Goal: Task Accomplishment & Management: Use online tool/utility

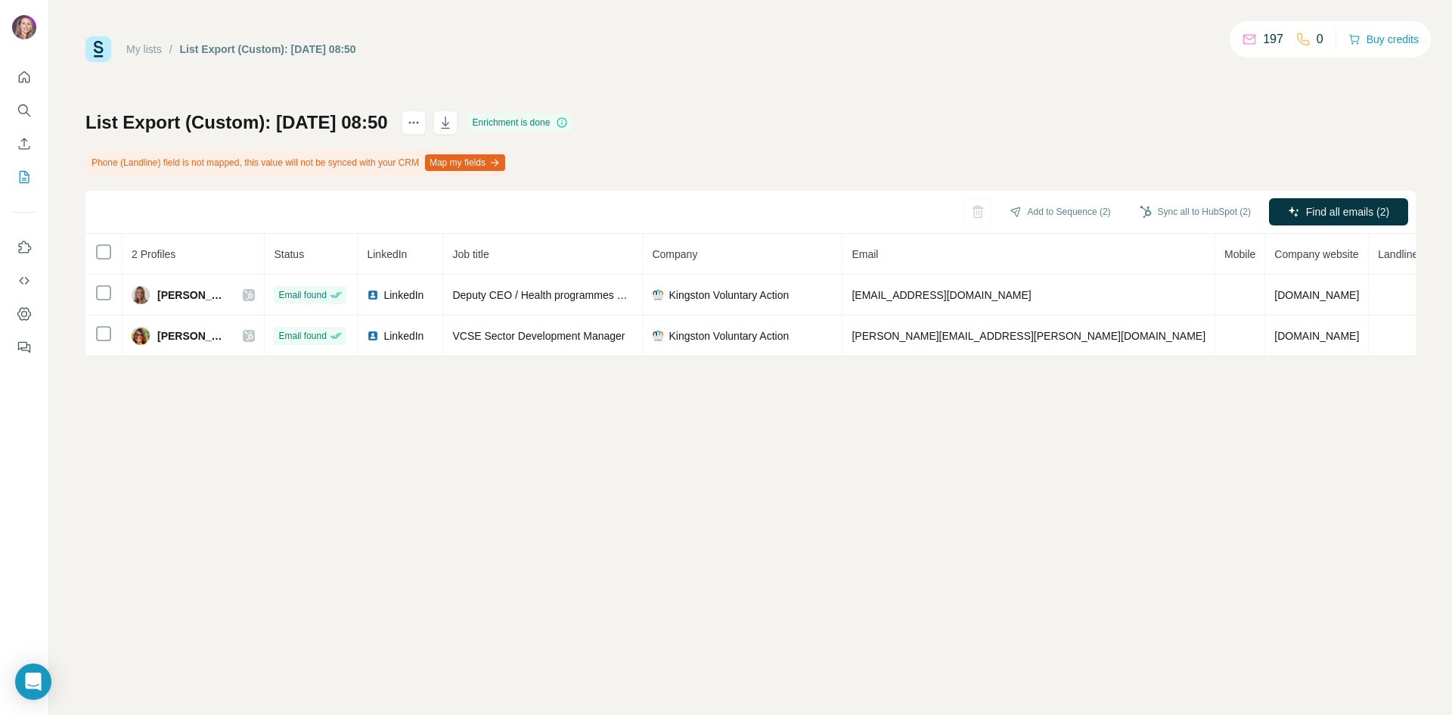
click at [148, 44] on link "My lists" at bounding box center [144, 49] width 36 height 12
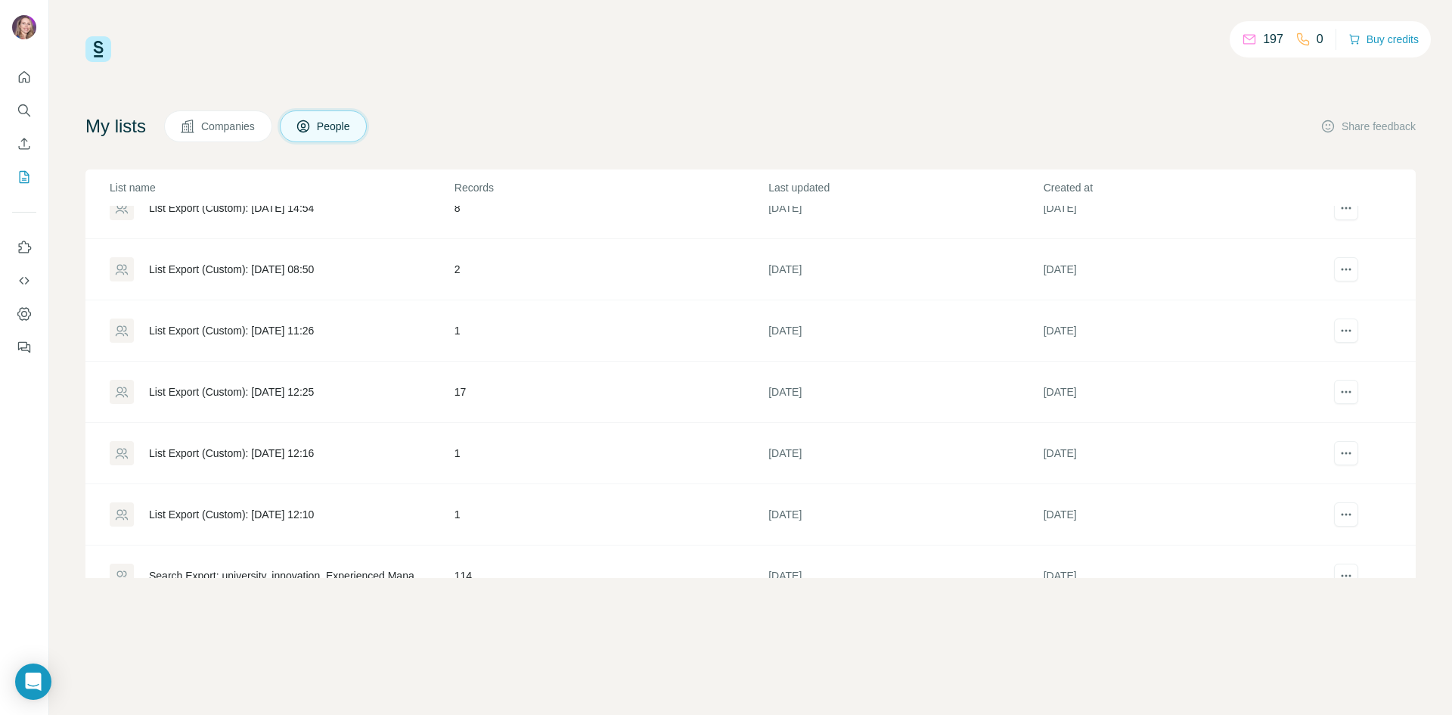
scroll to position [227, 0]
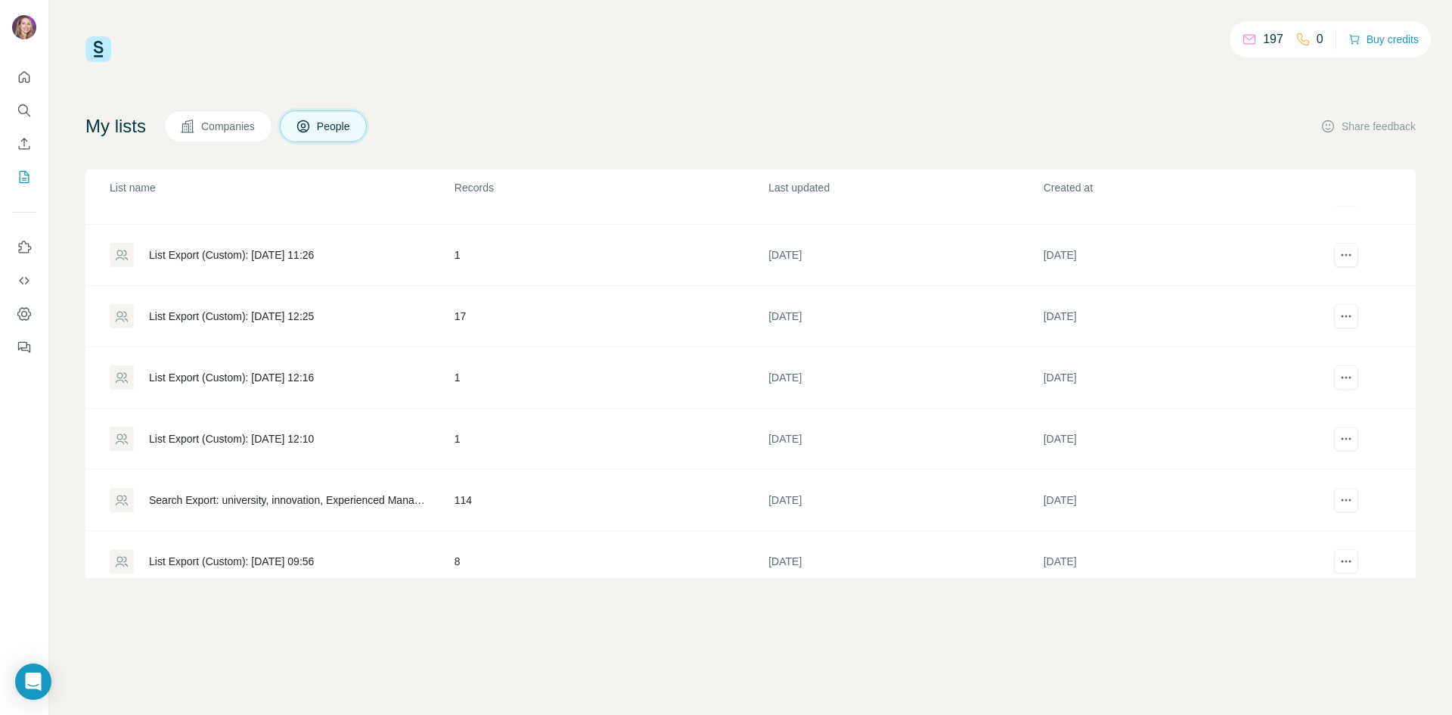
click at [234, 309] on div "List Export (Custom): [DATE] 12:25" at bounding box center [231, 316] width 165 height 15
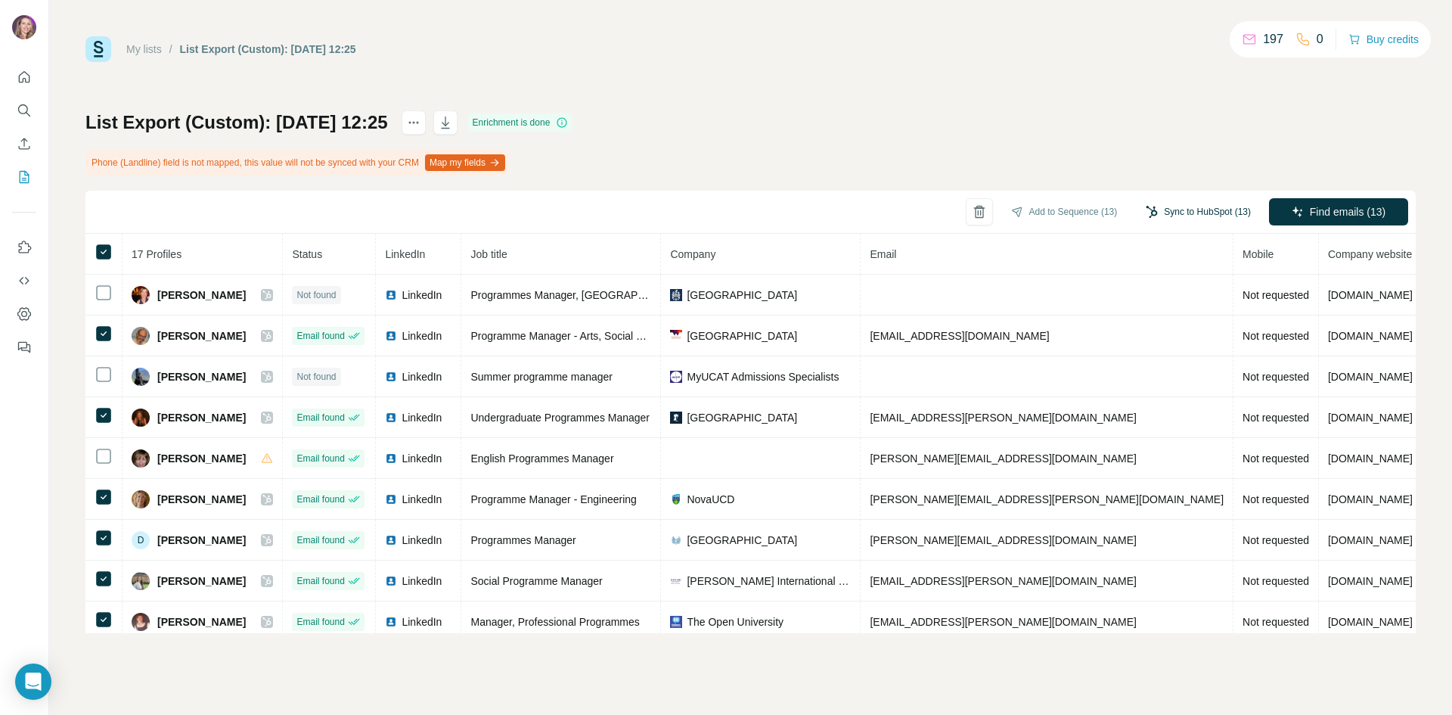
click at [1190, 206] on button "Sync to HubSpot (13)" at bounding box center [1198, 211] width 126 height 23
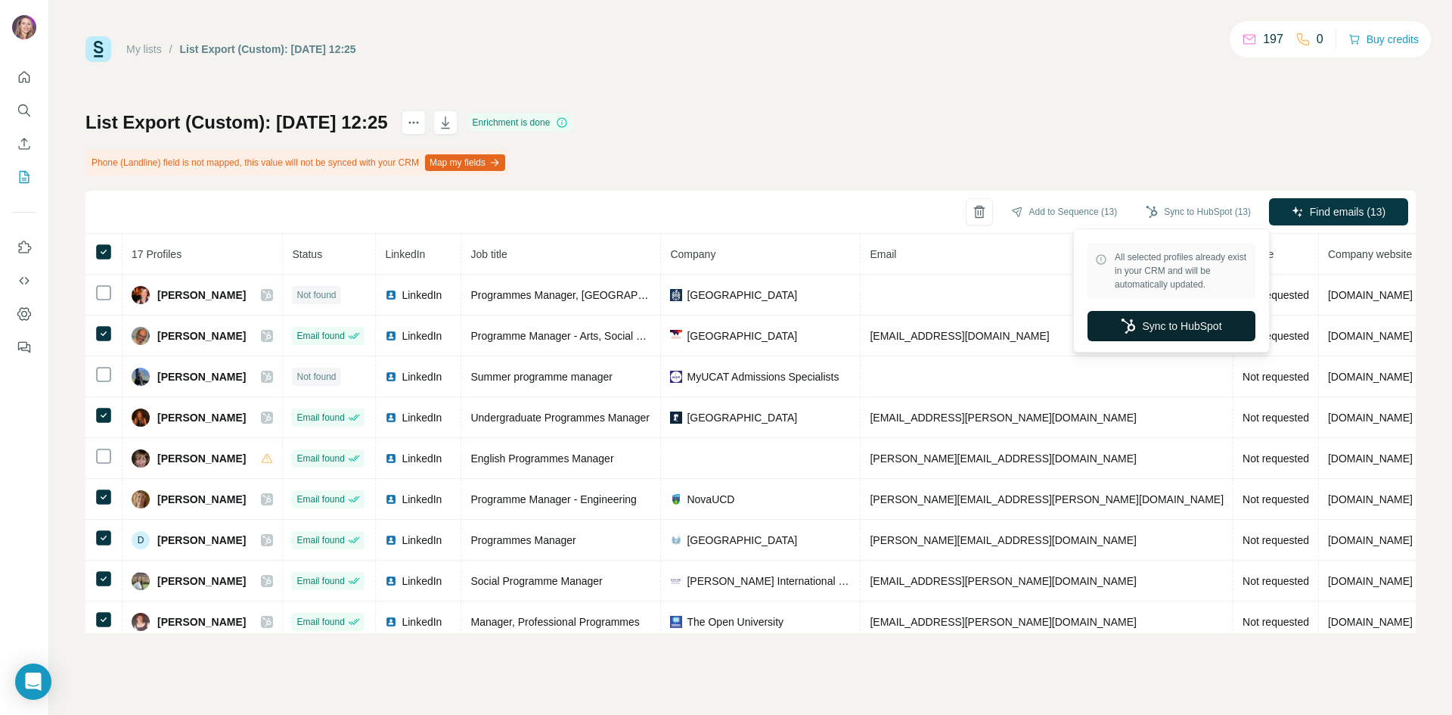
click at [1176, 323] on button "Sync to HubSpot" at bounding box center [1171, 326] width 168 height 30
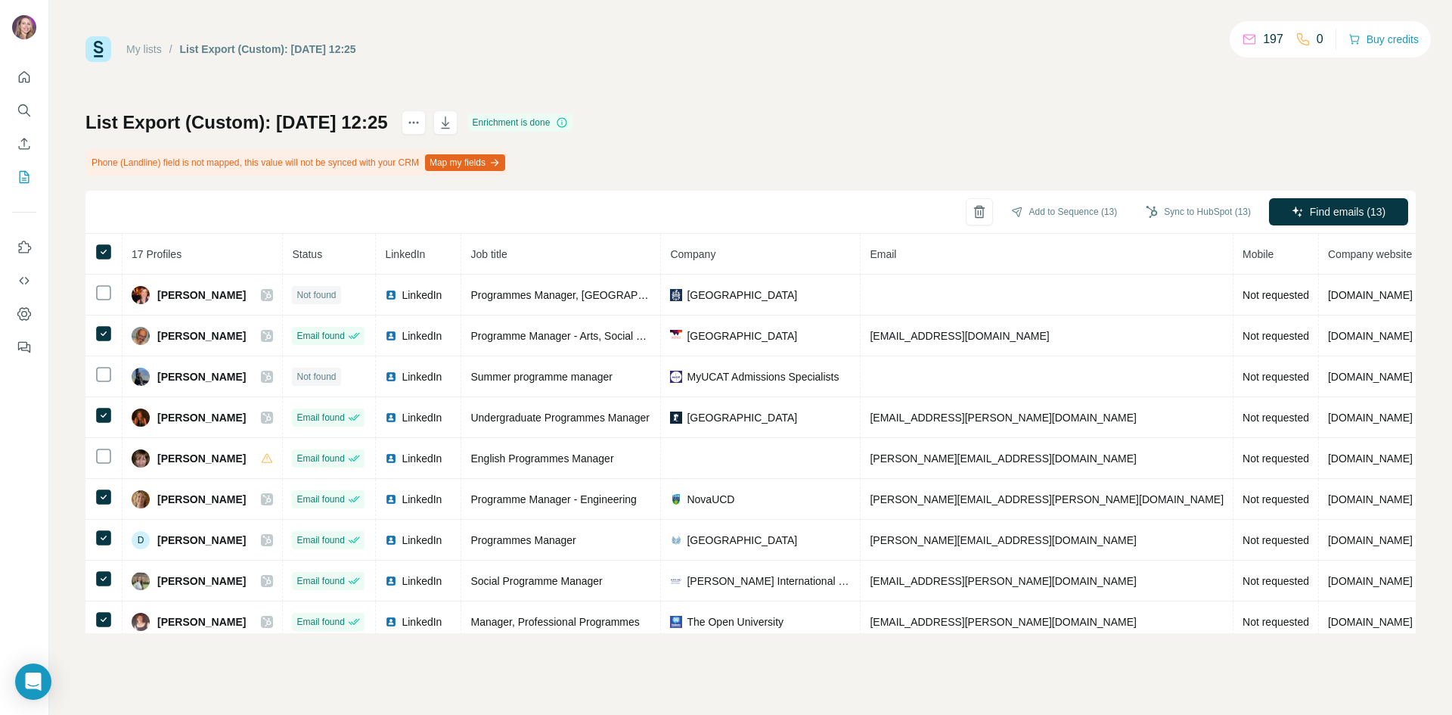
click at [138, 50] on link "My lists" at bounding box center [144, 49] width 36 height 12
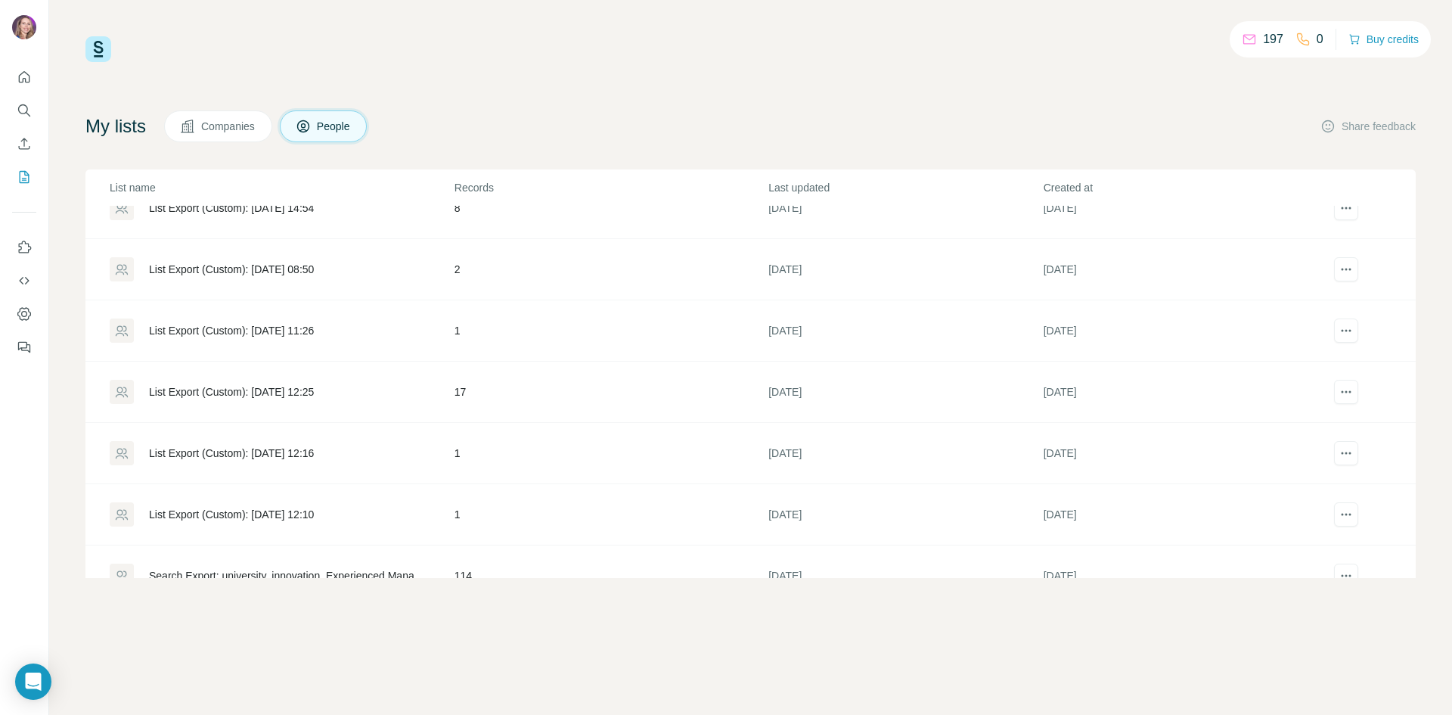
scroll to position [227, 0]
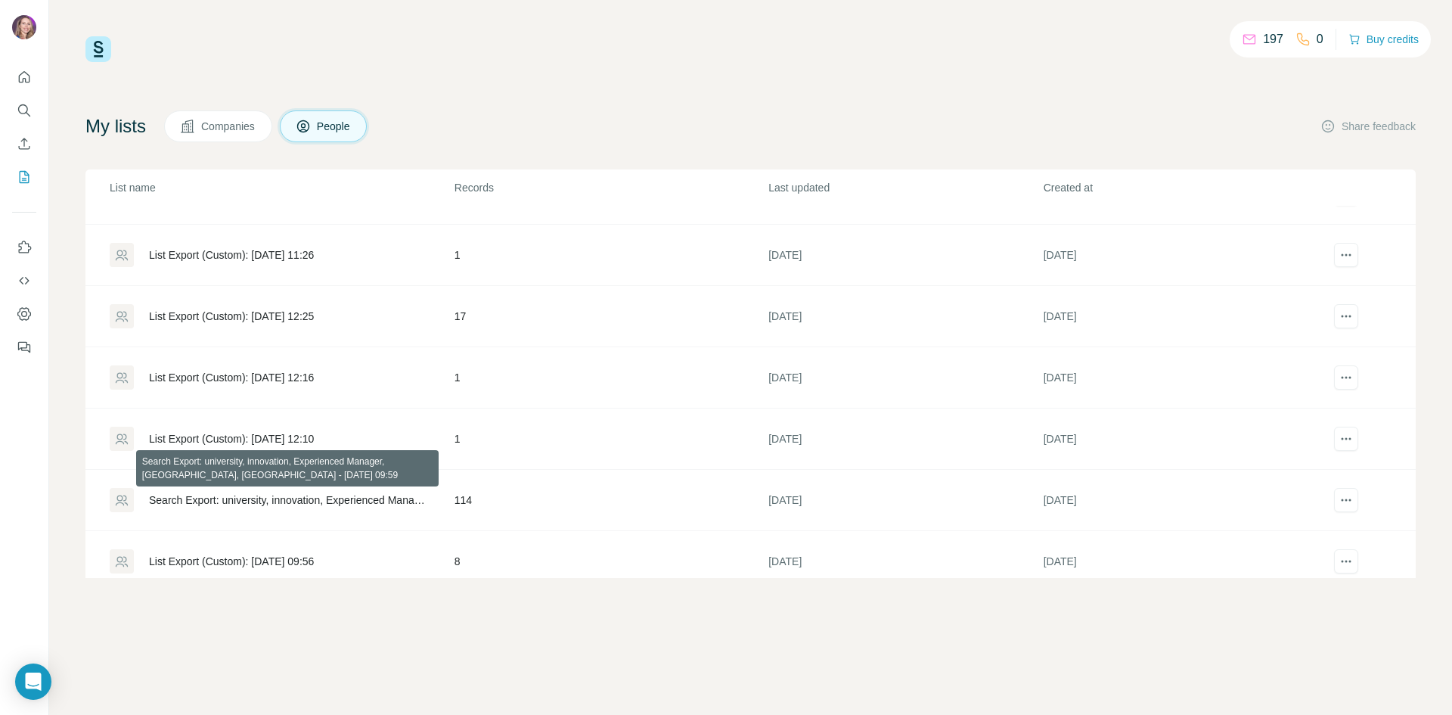
click at [219, 498] on div "Search Export: university, innovation, Experienced Manager, [GEOGRAPHIC_DATA], …" at bounding box center [289, 499] width 280 height 15
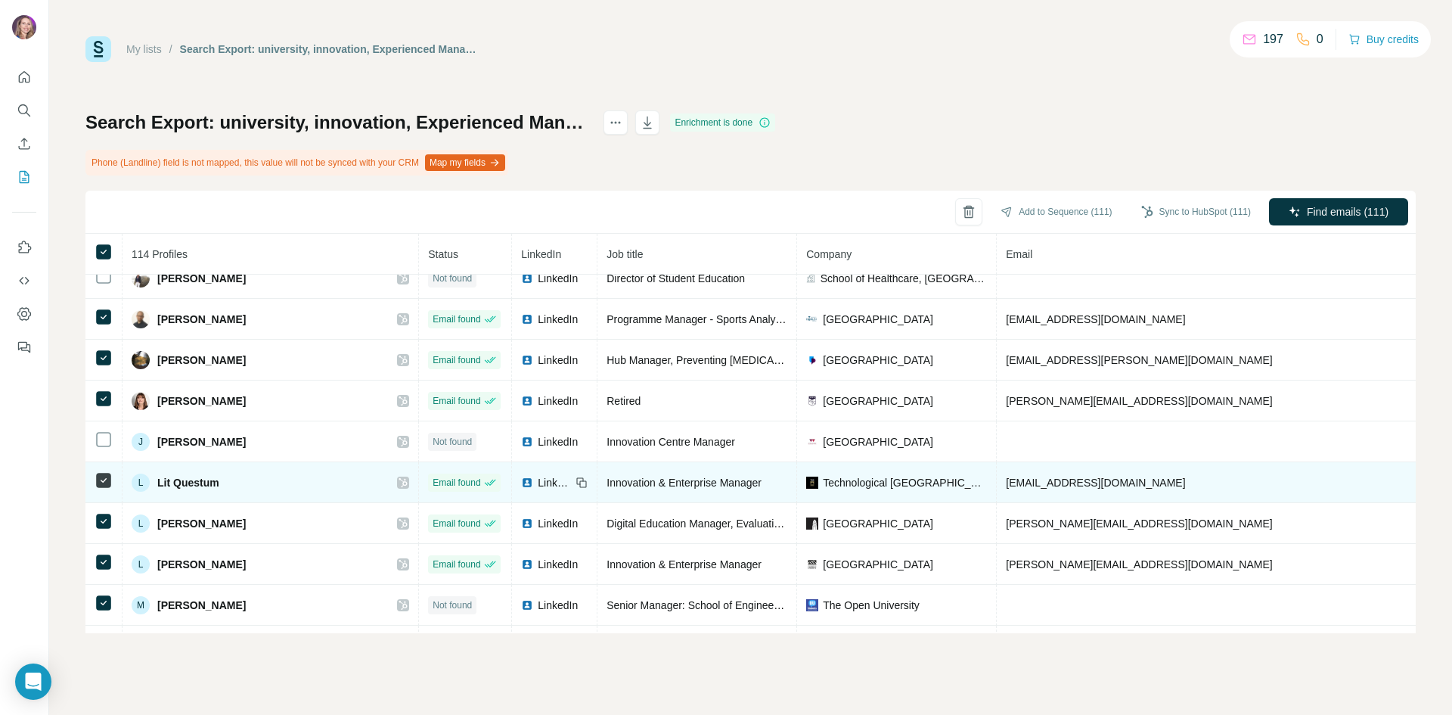
scroll to position [950, 0]
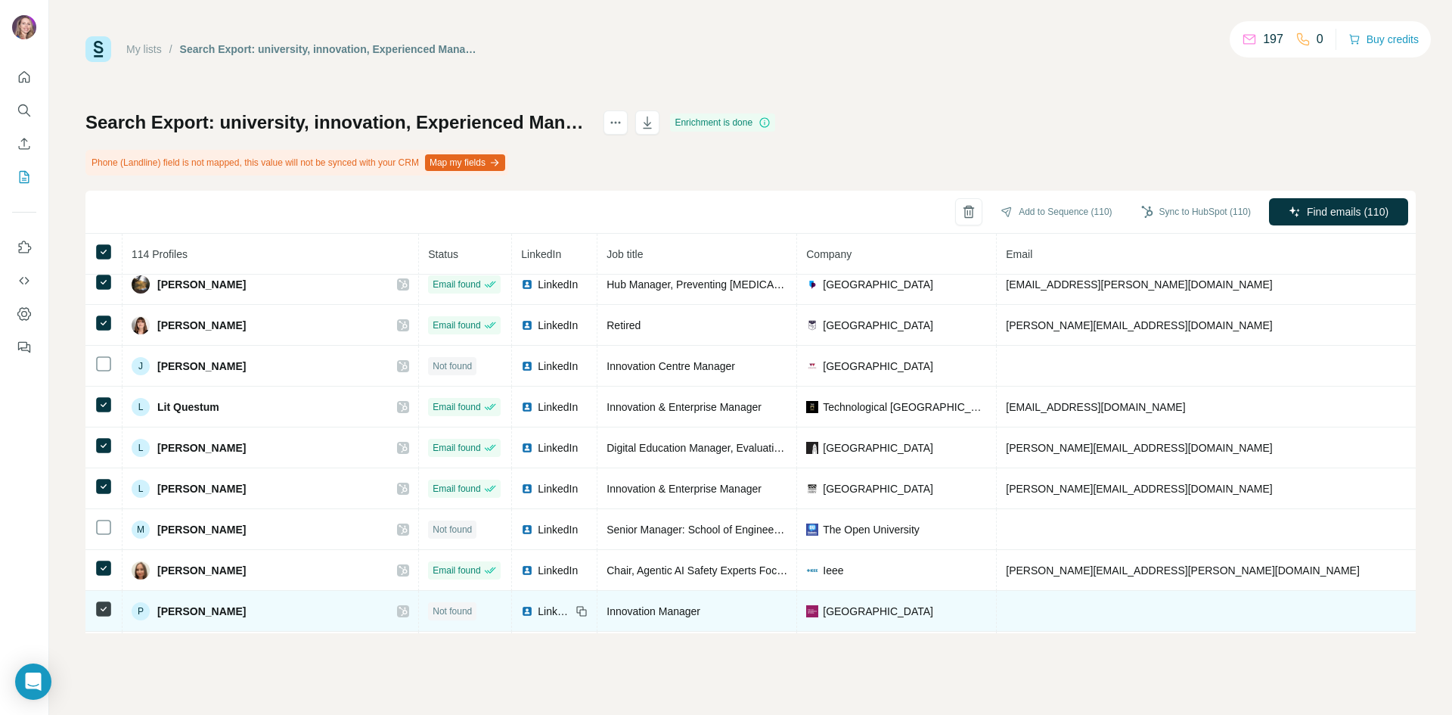
click at [92, 606] on td at bounding box center [103, 611] width 37 height 41
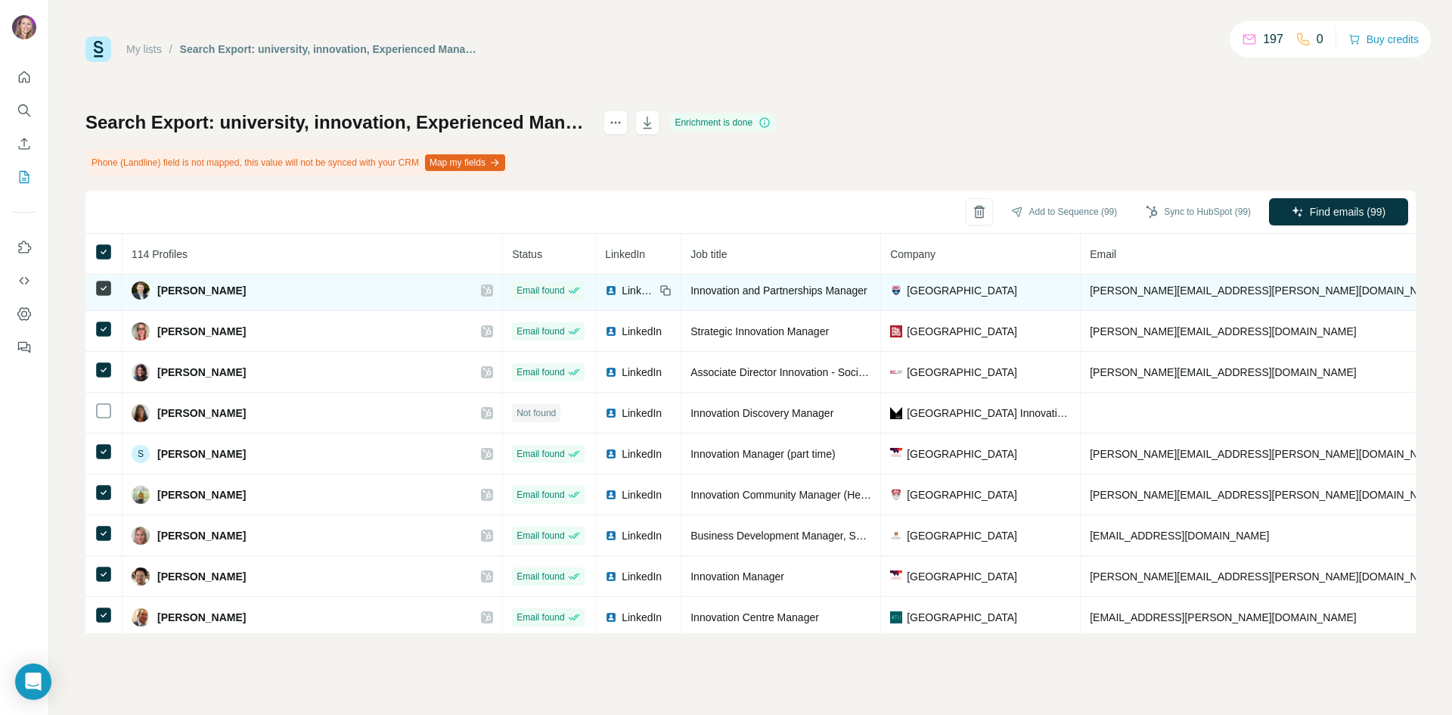
scroll to position [4304, 0]
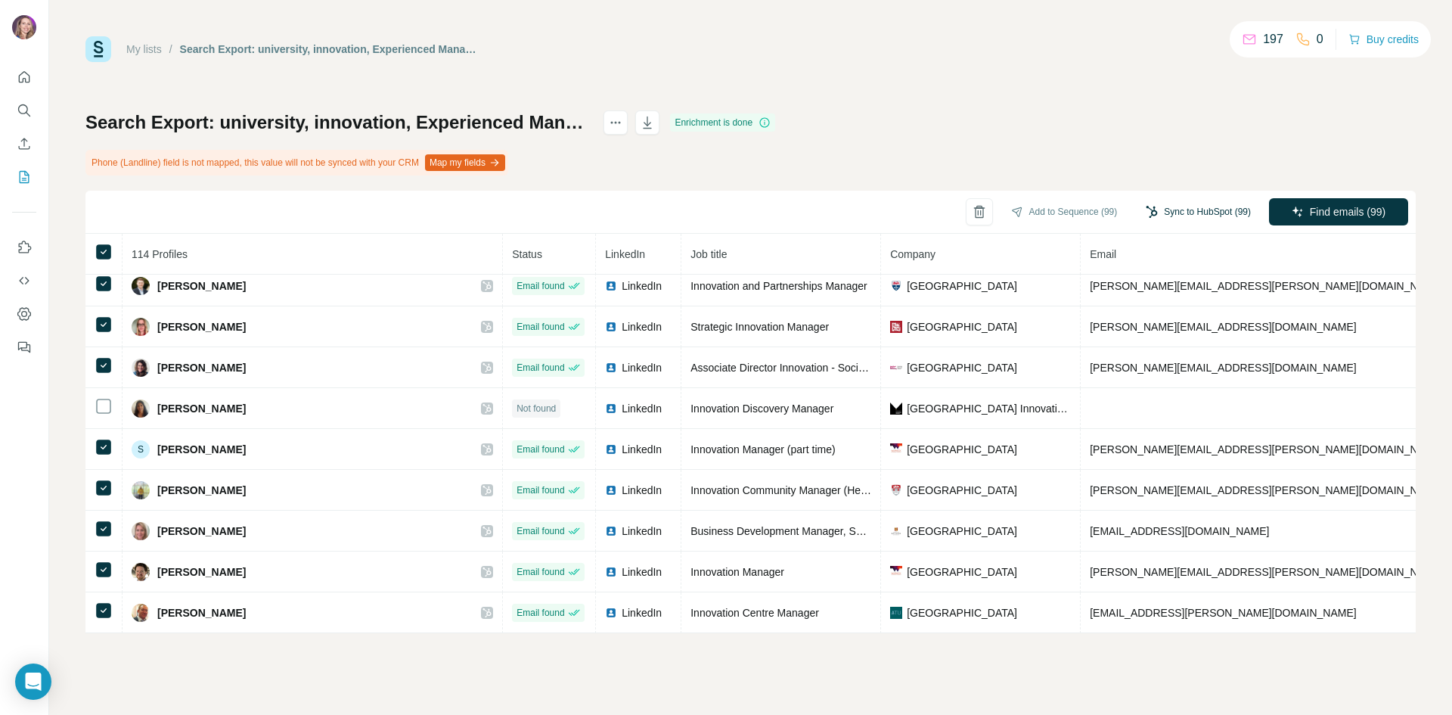
click at [1171, 209] on button "Sync to HubSpot (99)" at bounding box center [1198, 211] width 126 height 23
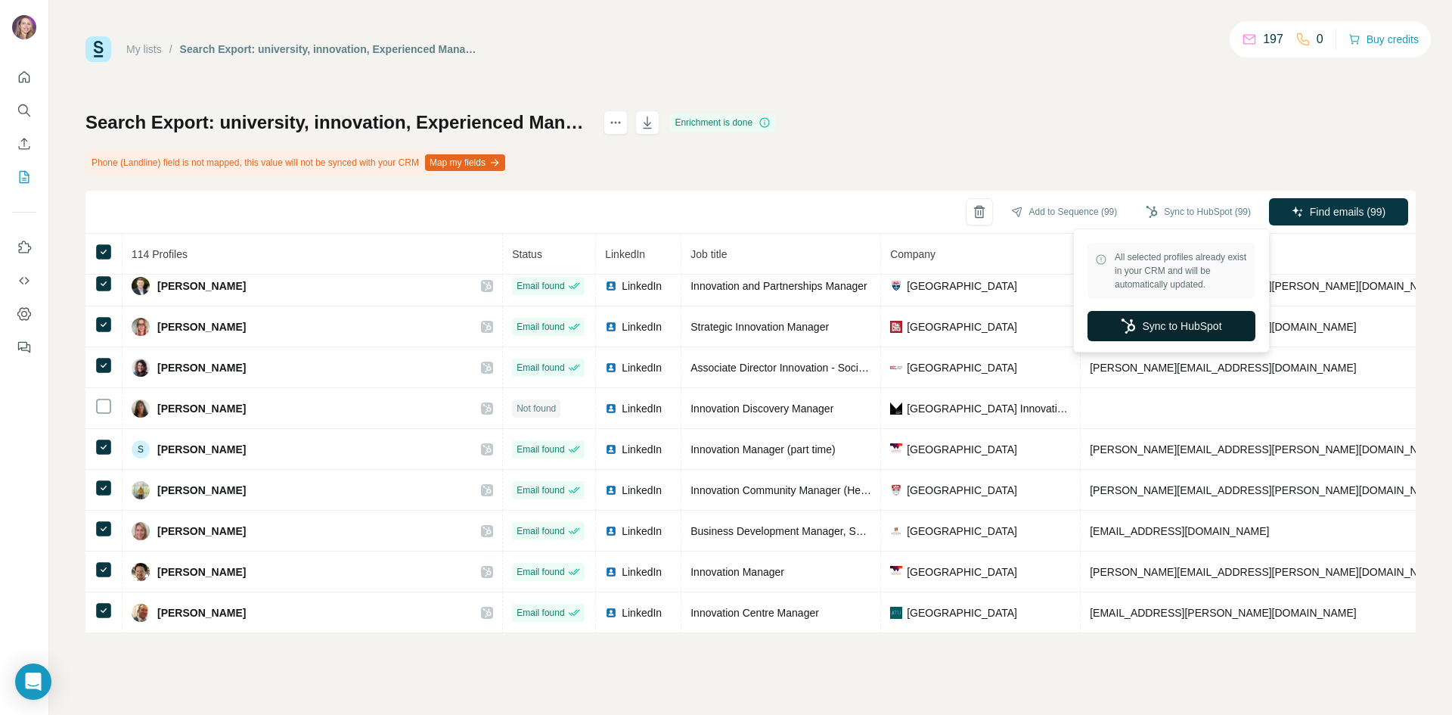
click at [1177, 323] on button "Sync to HubSpot" at bounding box center [1171, 326] width 168 height 30
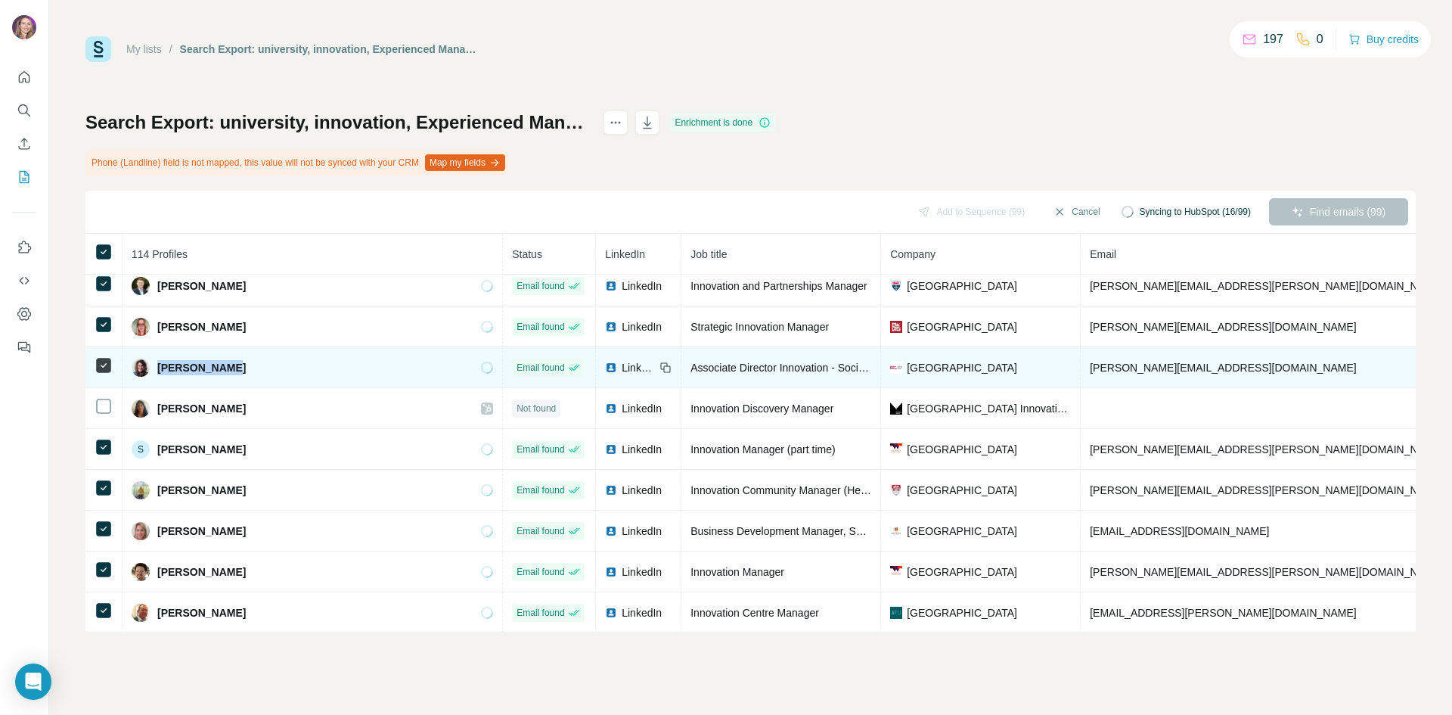
drag, startPoint x: 231, startPoint y: 360, endPoint x: 156, endPoint y: 357, distance: 75.7
click at [156, 358] on div "[PERSON_NAME]" at bounding box center [312, 367] width 361 height 18
copy span "[PERSON_NAME]"
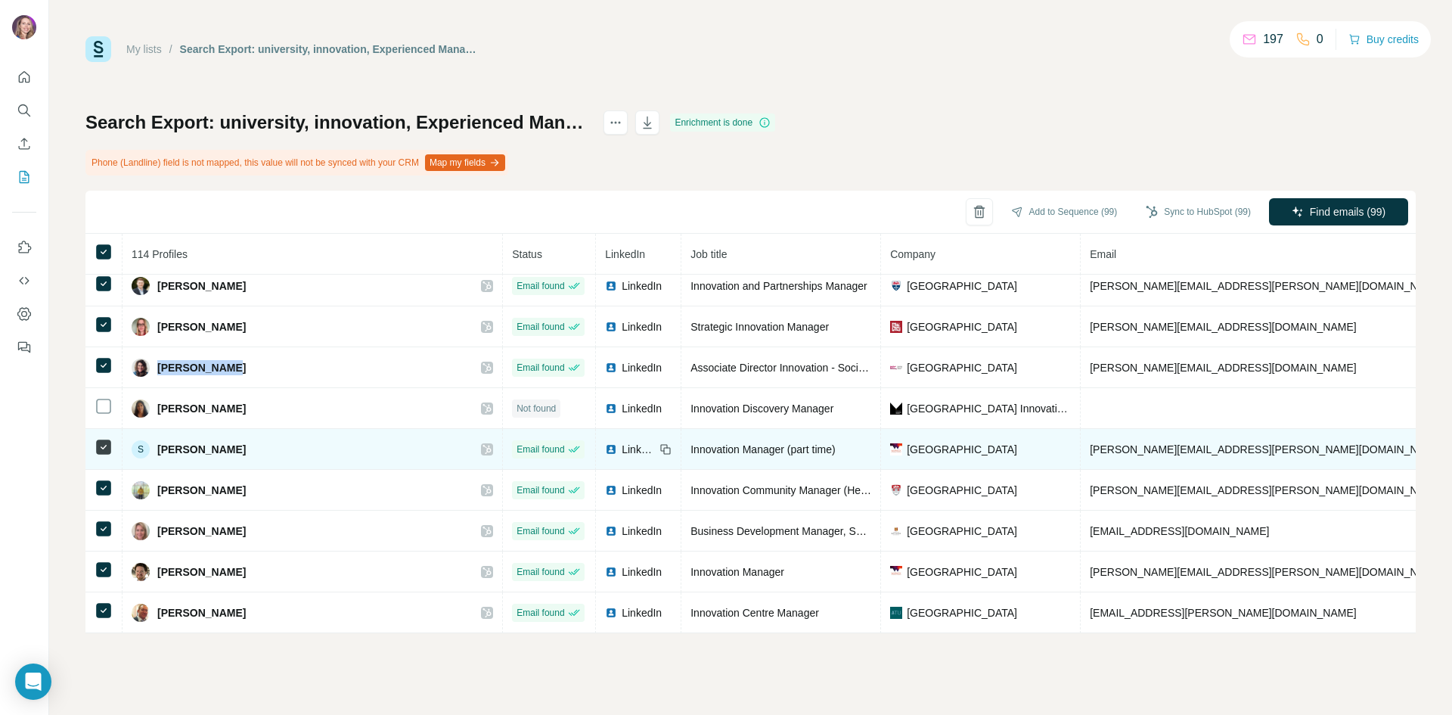
drag, startPoint x: 255, startPoint y: 439, endPoint x: 160, endPoint y: 436, distance: 95.3
click at [160, 440] on div "S [PERSON_NAME]" at bounding box center [312, 449] width 361 height 18
copy span "[PERSON_NAME]"
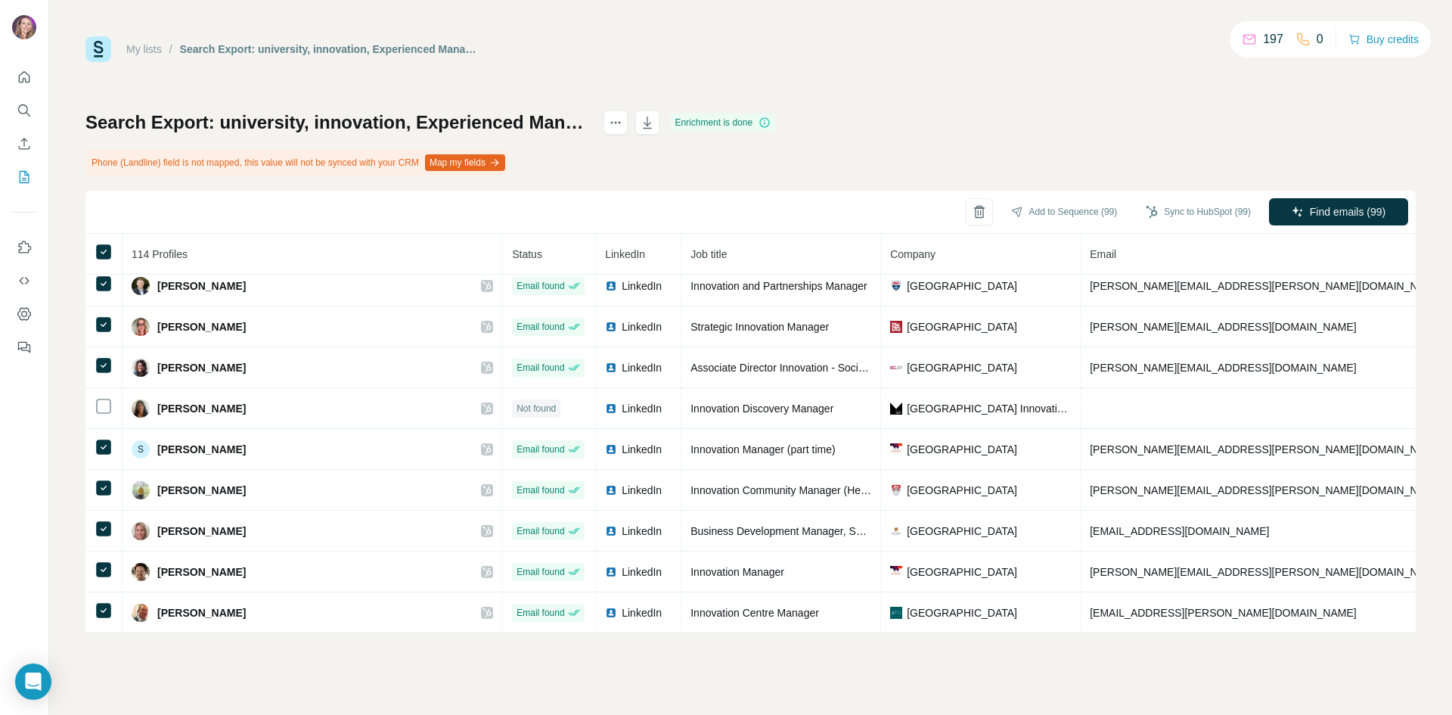
click at [139, 42] on div "My lists" at bounding box center [144, 49] width 36 height 15
click at [149, 44] on link "My lists" at bounding box center [144, 49] width 36 height 12
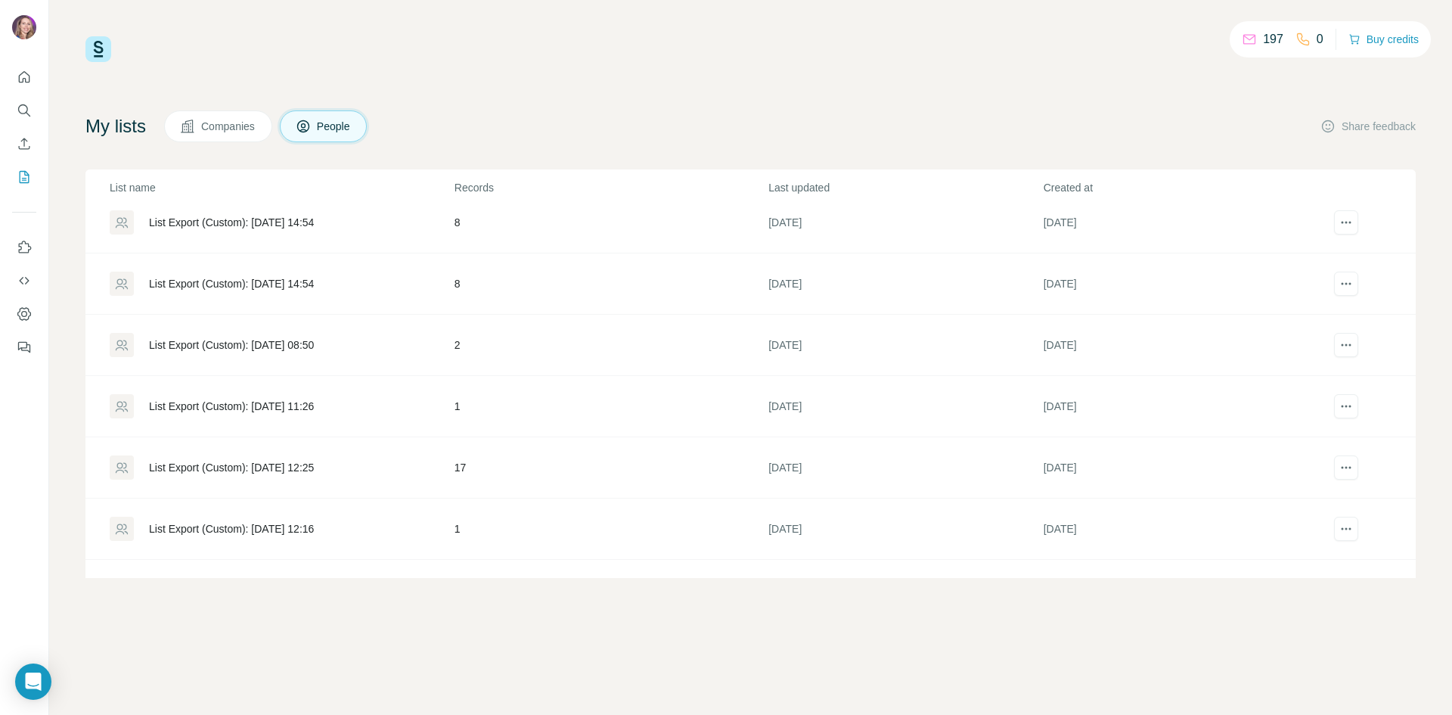
scroll to position [151, 0]
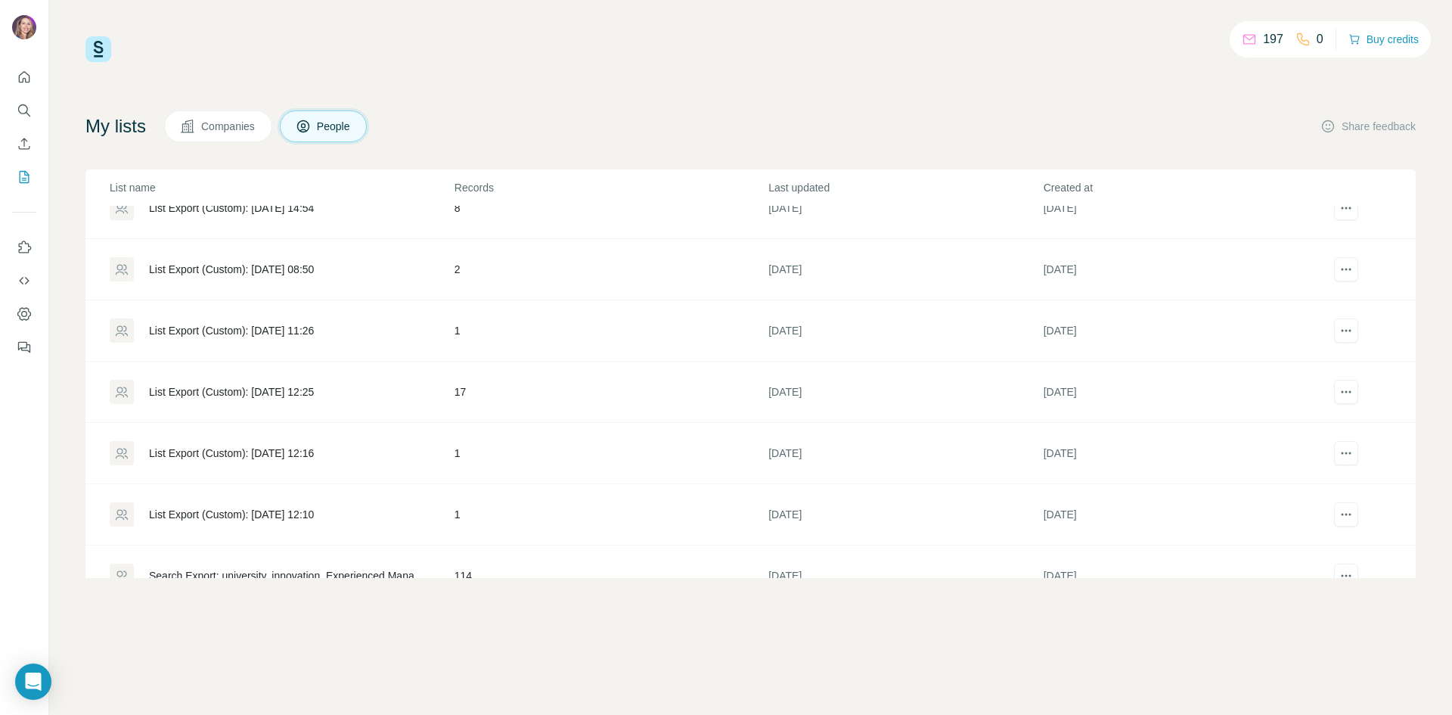
click at [260, 383] on div "List Export (Custom): [DATE] 12:25" at bounding box center [281, 392] width 343 height 24
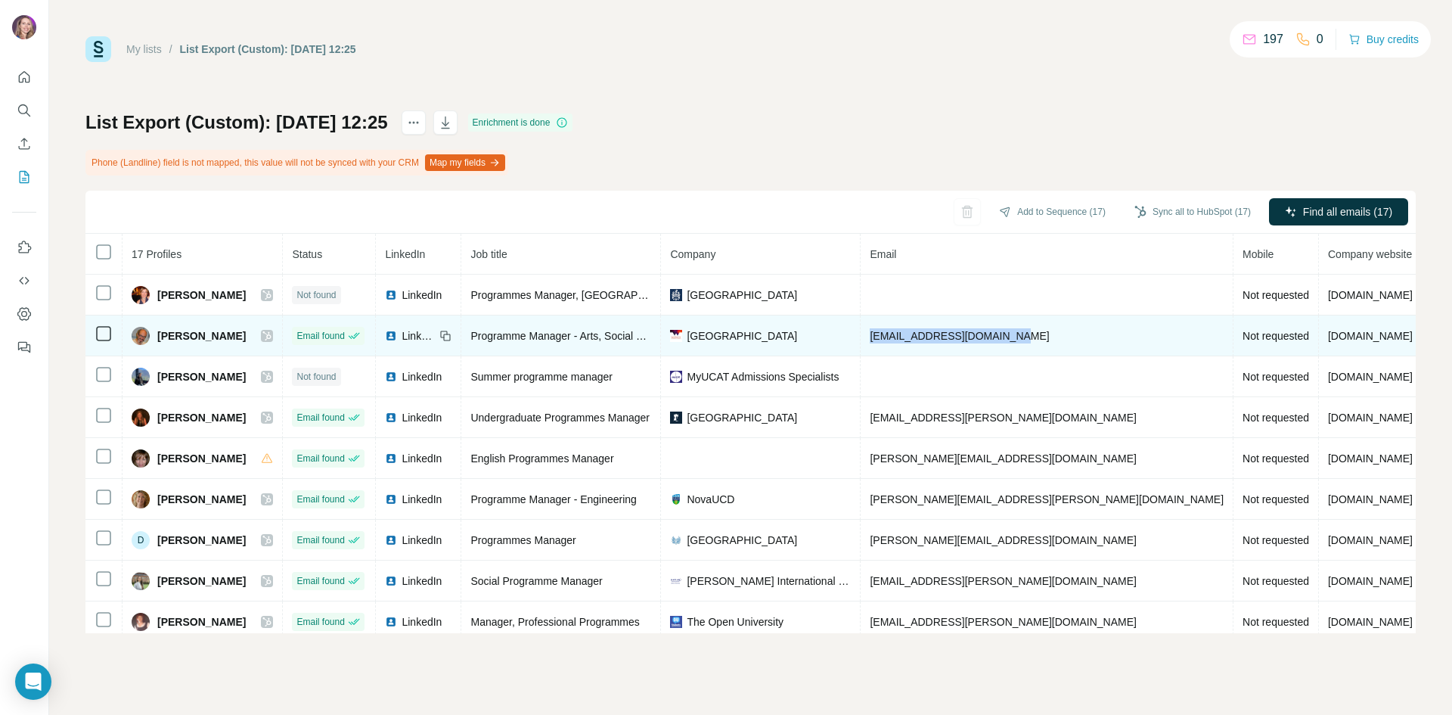
drag, startPoint x: 1007, startPoint y: 337, endPoint x: 864, endPoint y: 340, distance: 143.7
click at [864, 340] on td "[EMAIL_ADDRESS][DOMAIN_NAME]" at bounding box center [1047, 335] width 373 height 41
copy span "[EMAIL_ADDRESS][DOMAIN_NAME]"
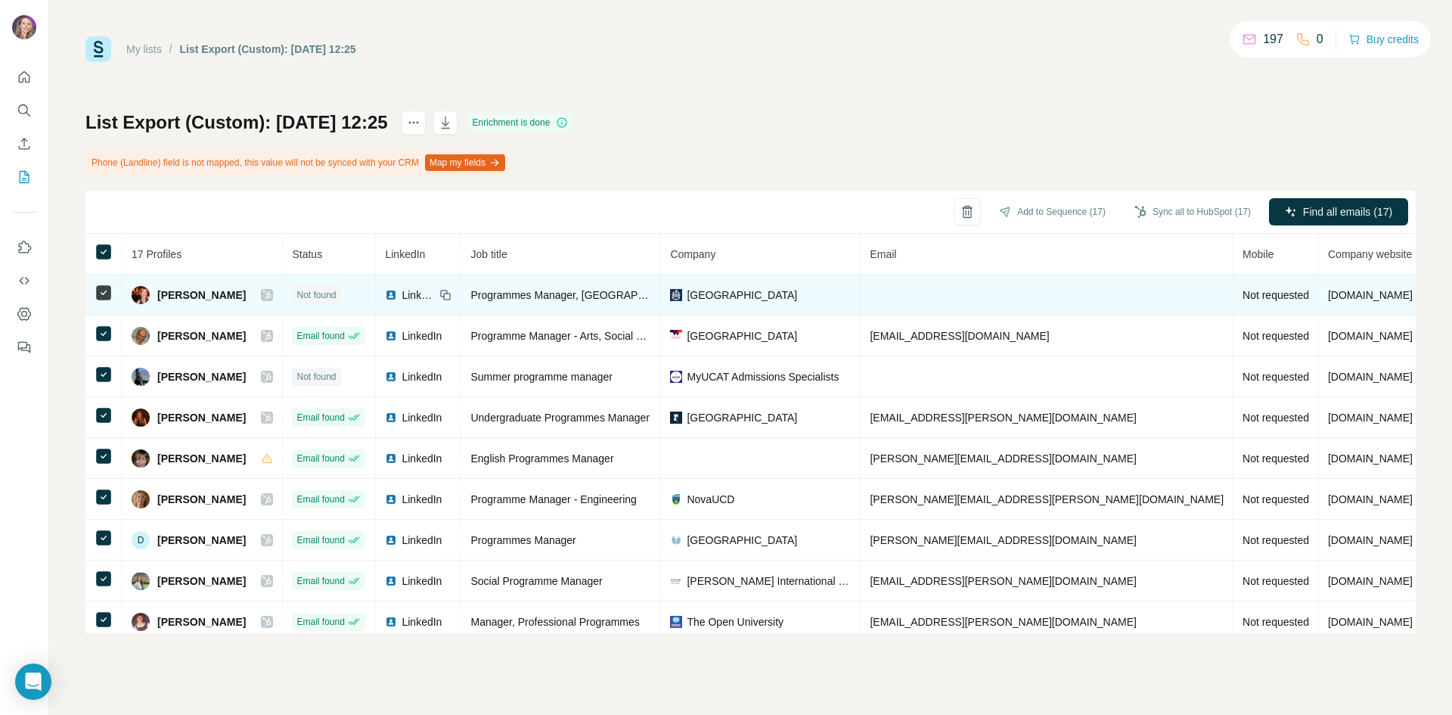
click at [95, 294] on icon at bounding box center [104, 293] width 18 height 18
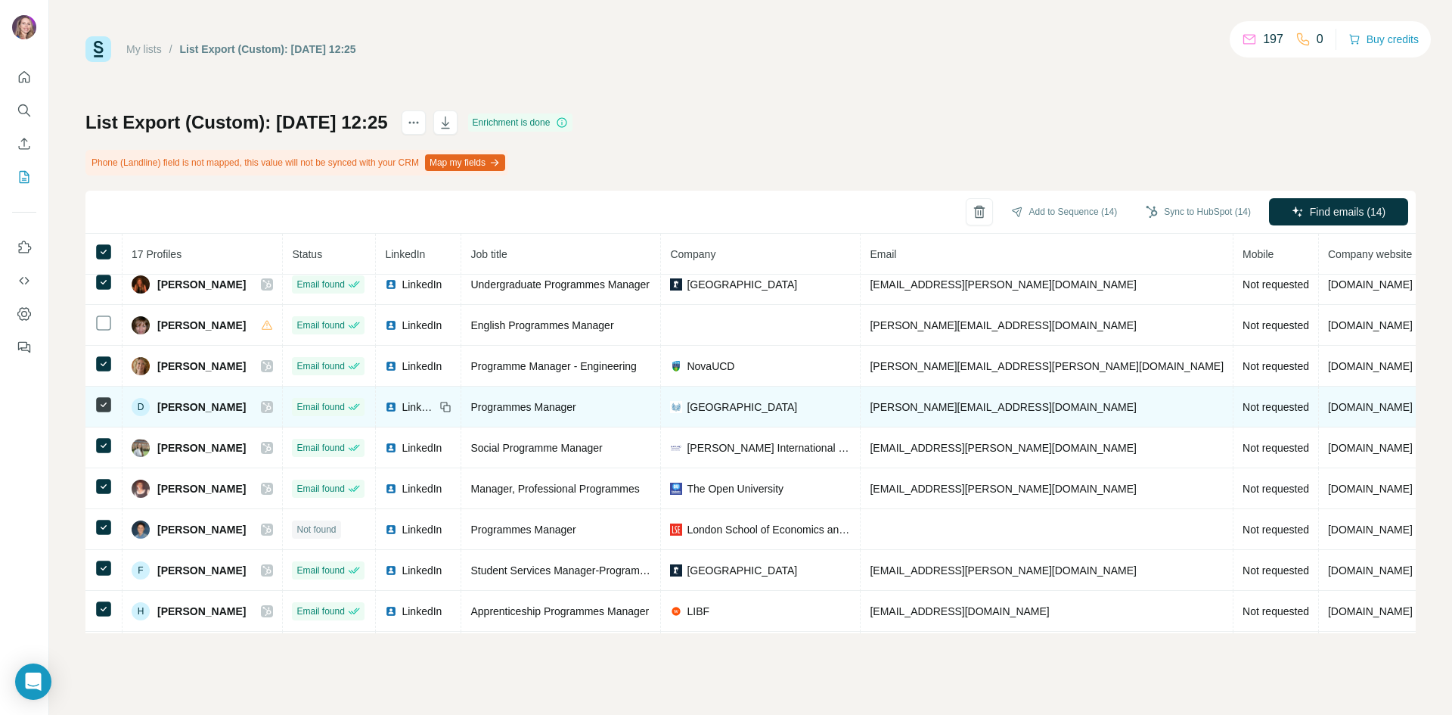
scroll to position [209, 0]
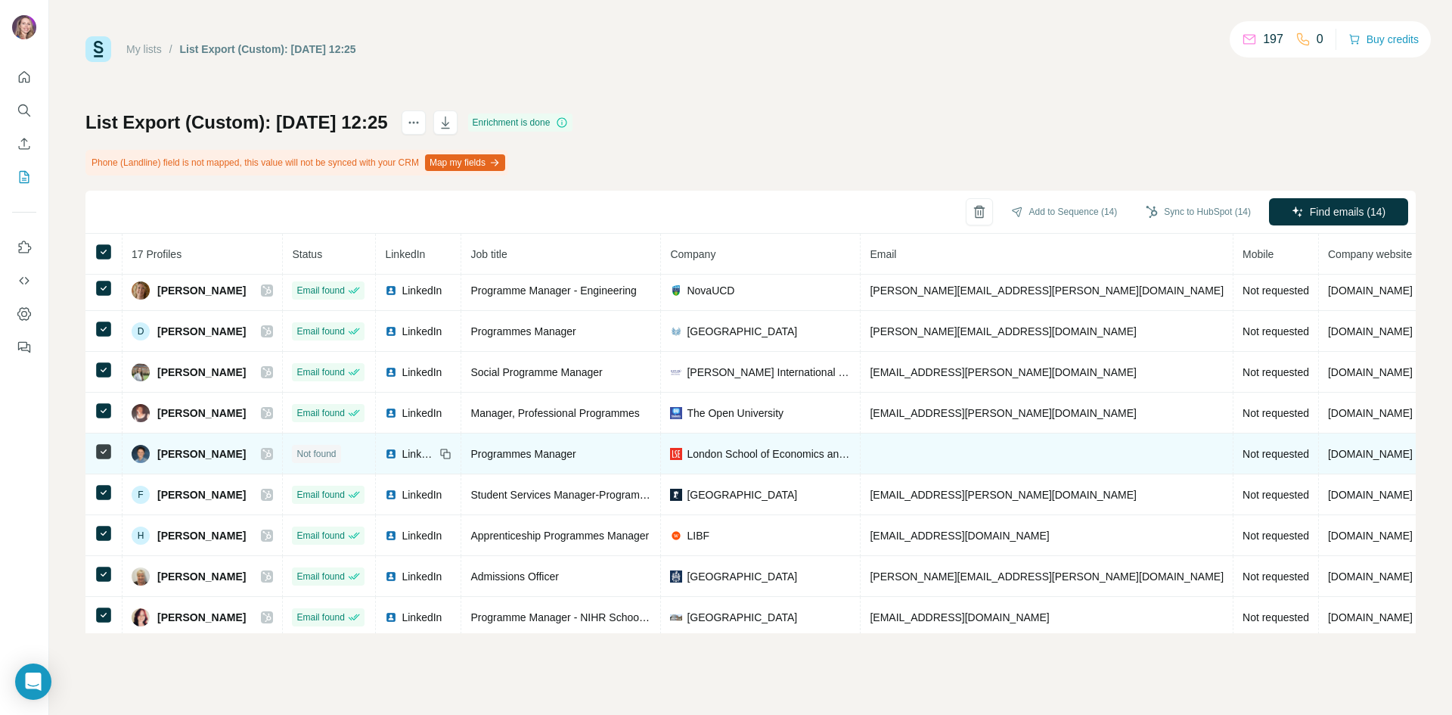
click at [94, 449] on td at bounding box center [103, 453] width 37 height 41
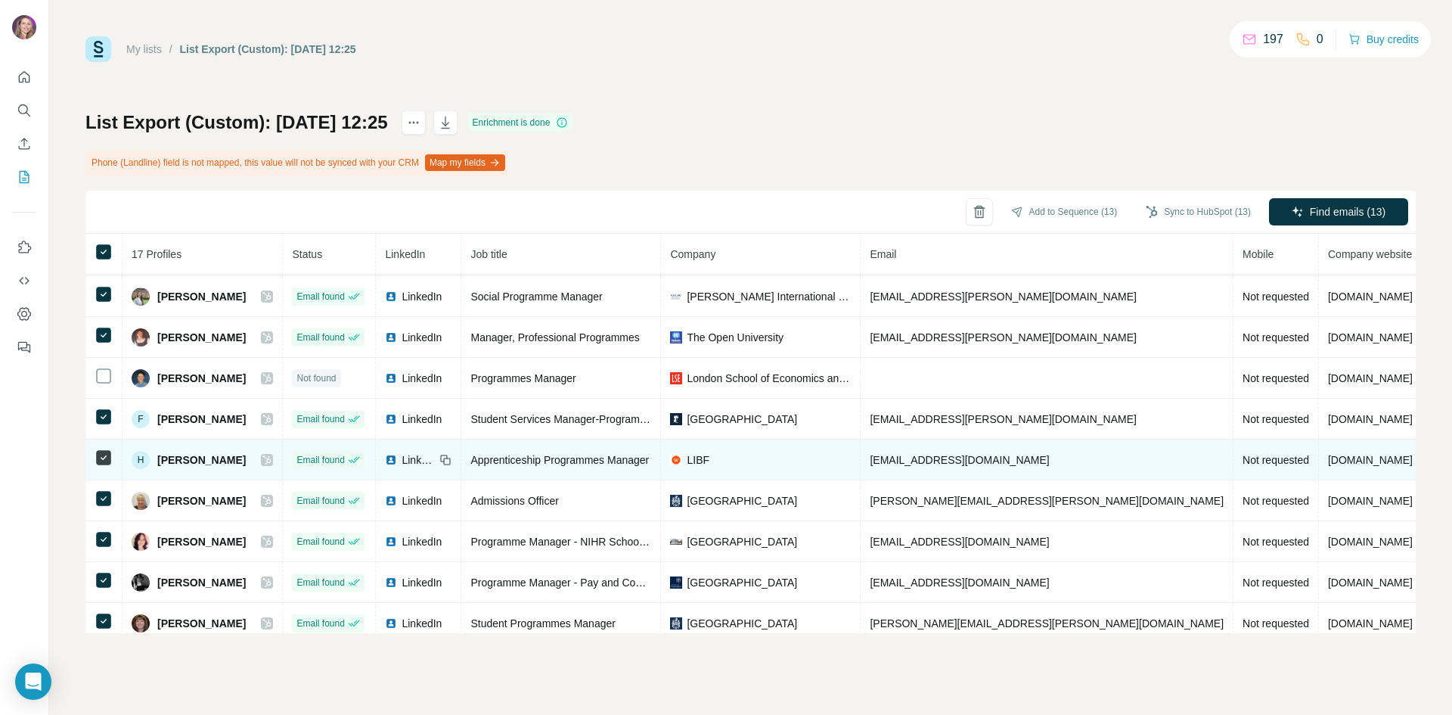
scroll to position [343, 0]
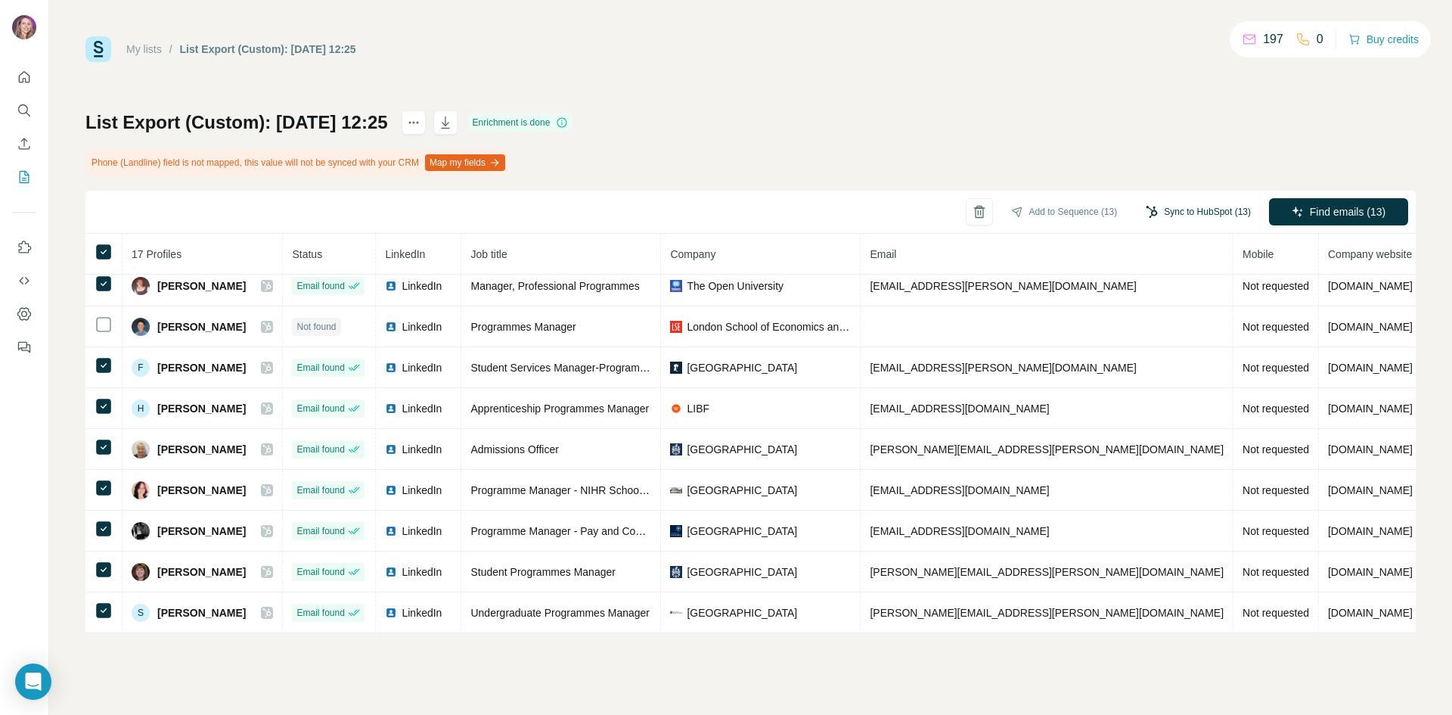
click at [1200, 211] on button "Sync to HubSpot (13)" at bounding box center [1198, 211] width 126 height 23
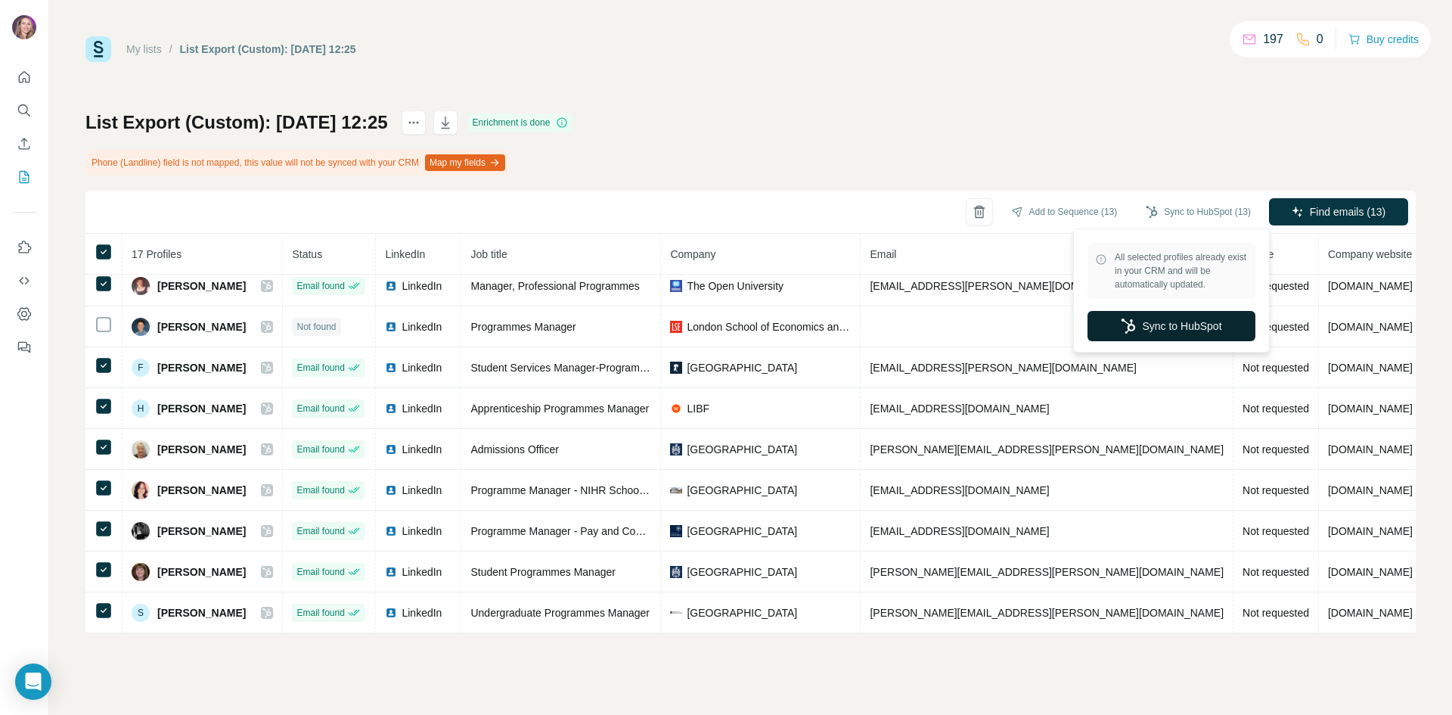
click at [1184, 331] on button "Sync to HubSpot" at bounding box center [1171, 326] width 168 height 30
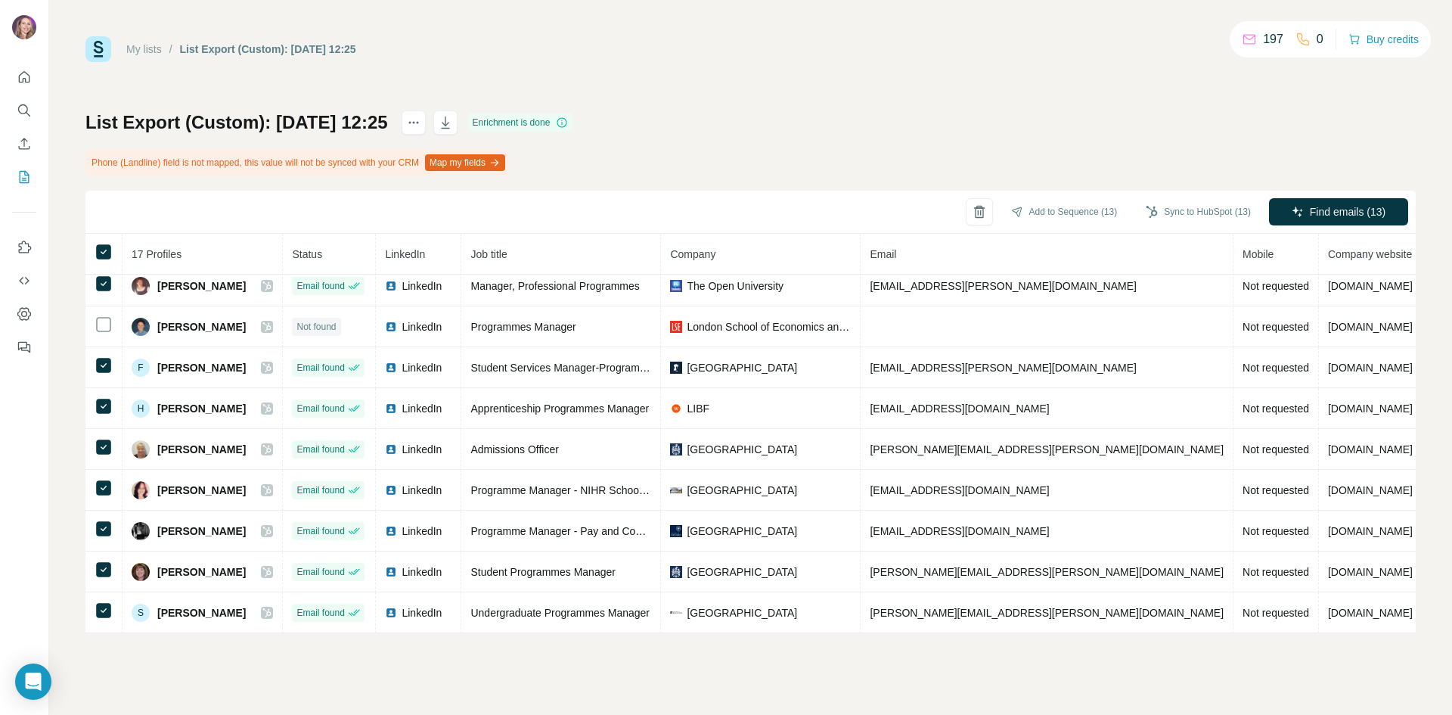
click at [144, 41] on div "My lists / List Export (Custom): [DATE] 12:25" at bounding box center [220, 49] width 271 height 26
click at [19, 105] on icon "Search" at bounding box center [24, 110] width 15 height 15
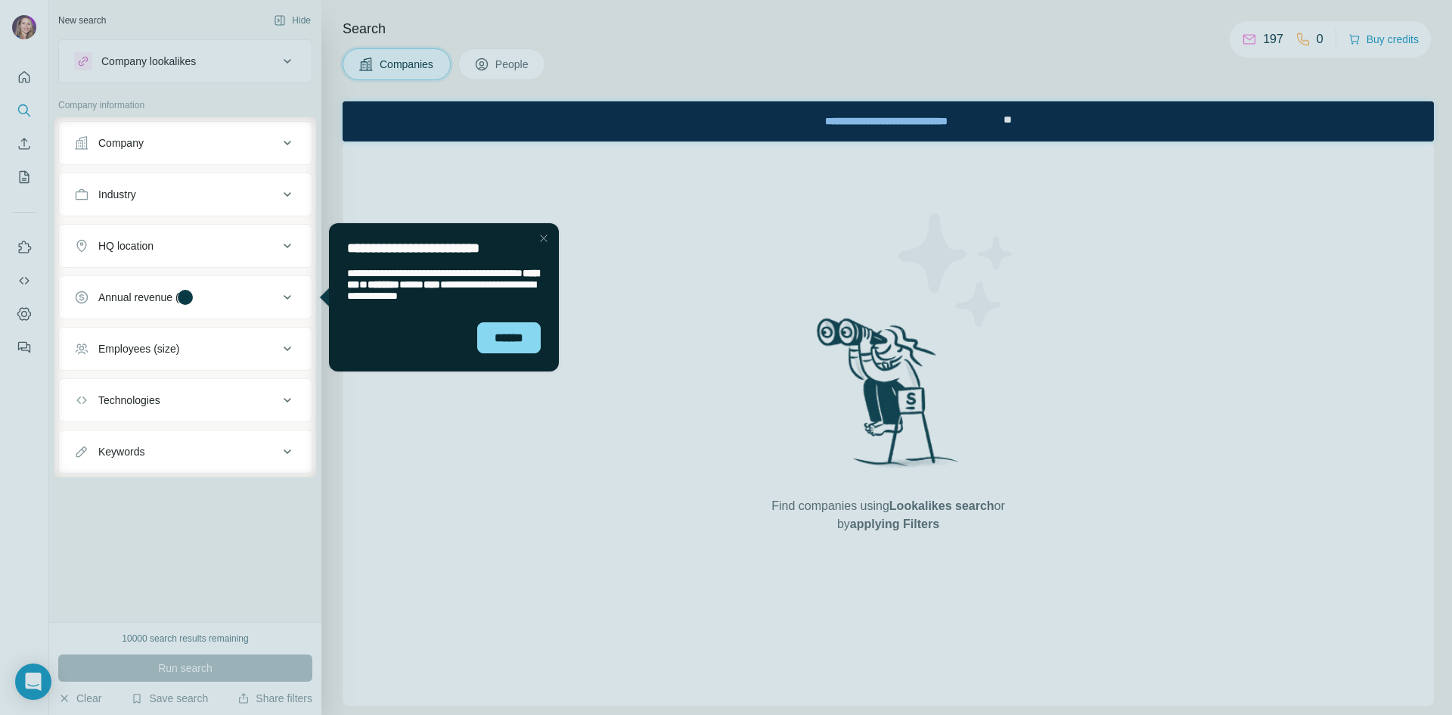
click at [495, 61] on div at bounding box center [726, 58] width 1452 height 117
click at [510, 346] on div "******" at bounding box center [509, 337] width 64 height 31
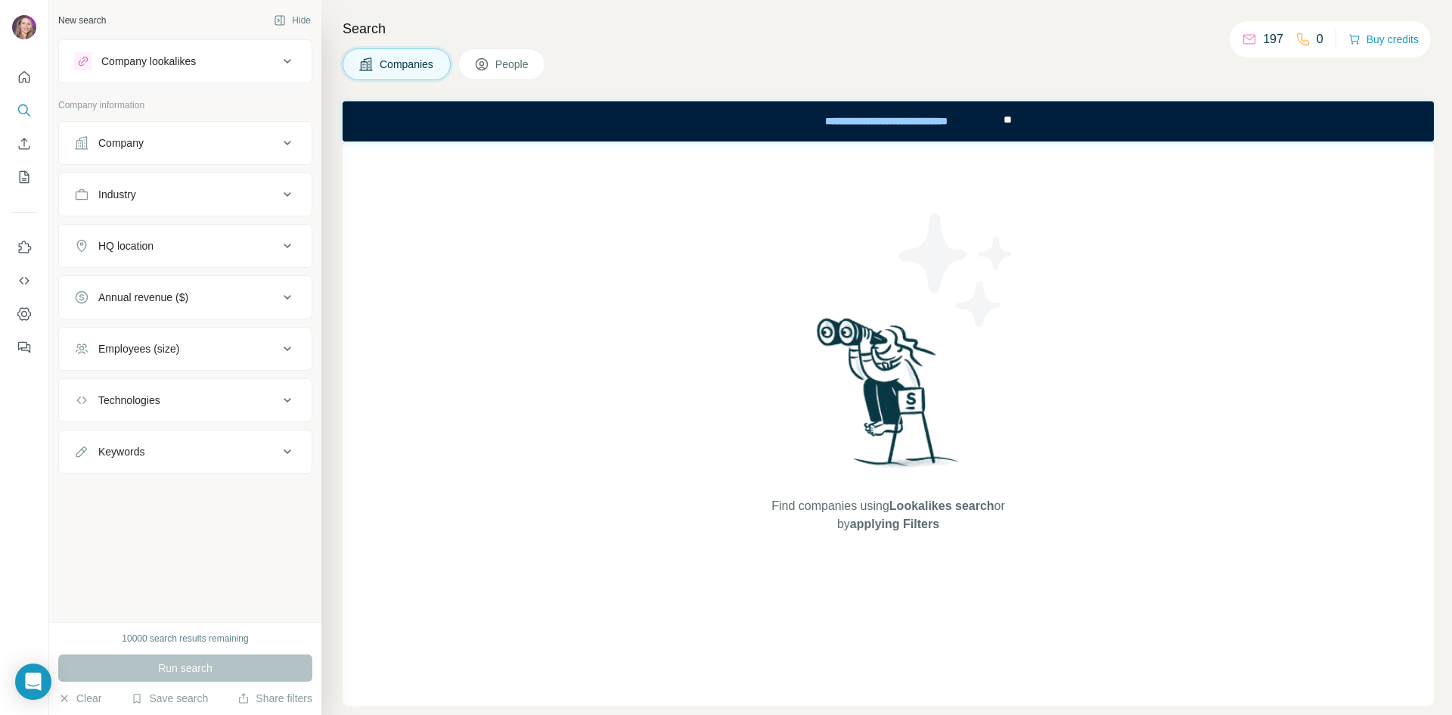
click at [505, 68] on div at bounding box center [726, 60] width 1452 height 121
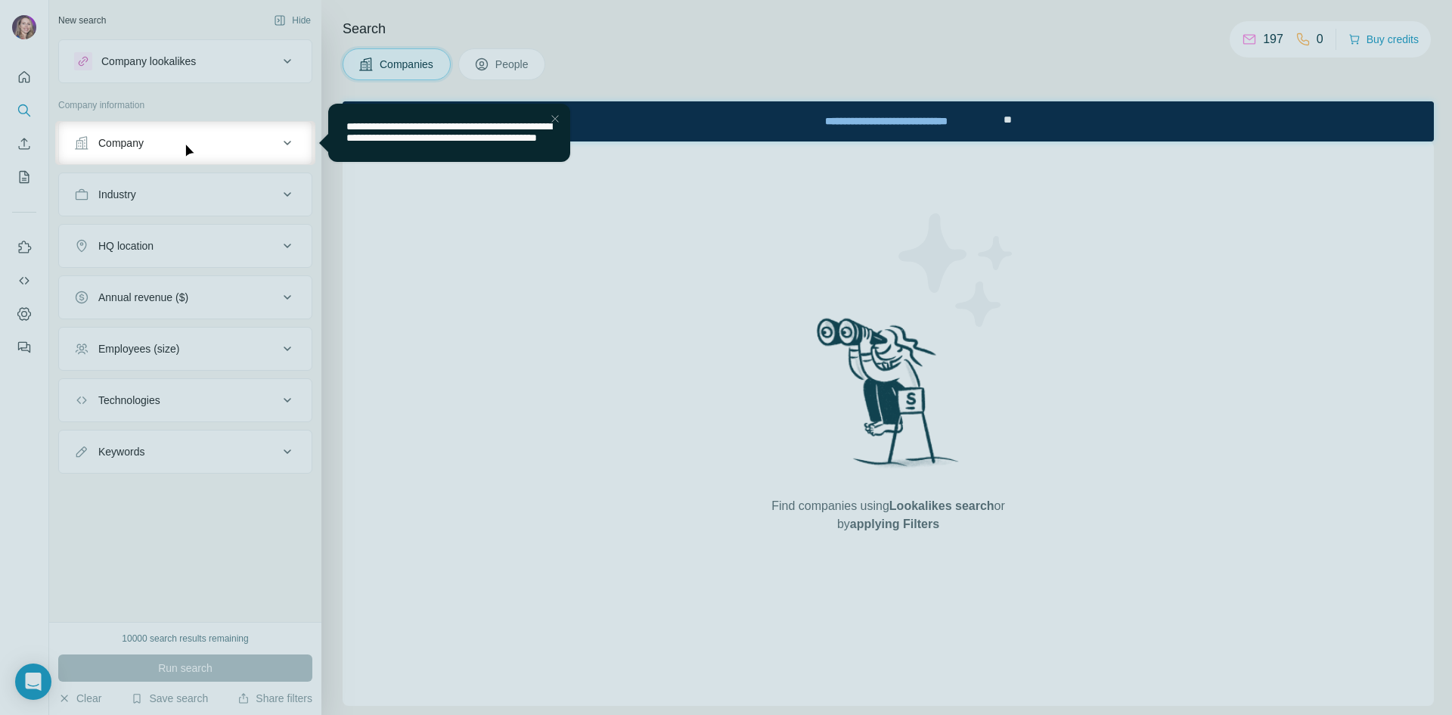
click at [553, 117] on div "Close Step" at bounding box center [555, 119] width 18 height 18
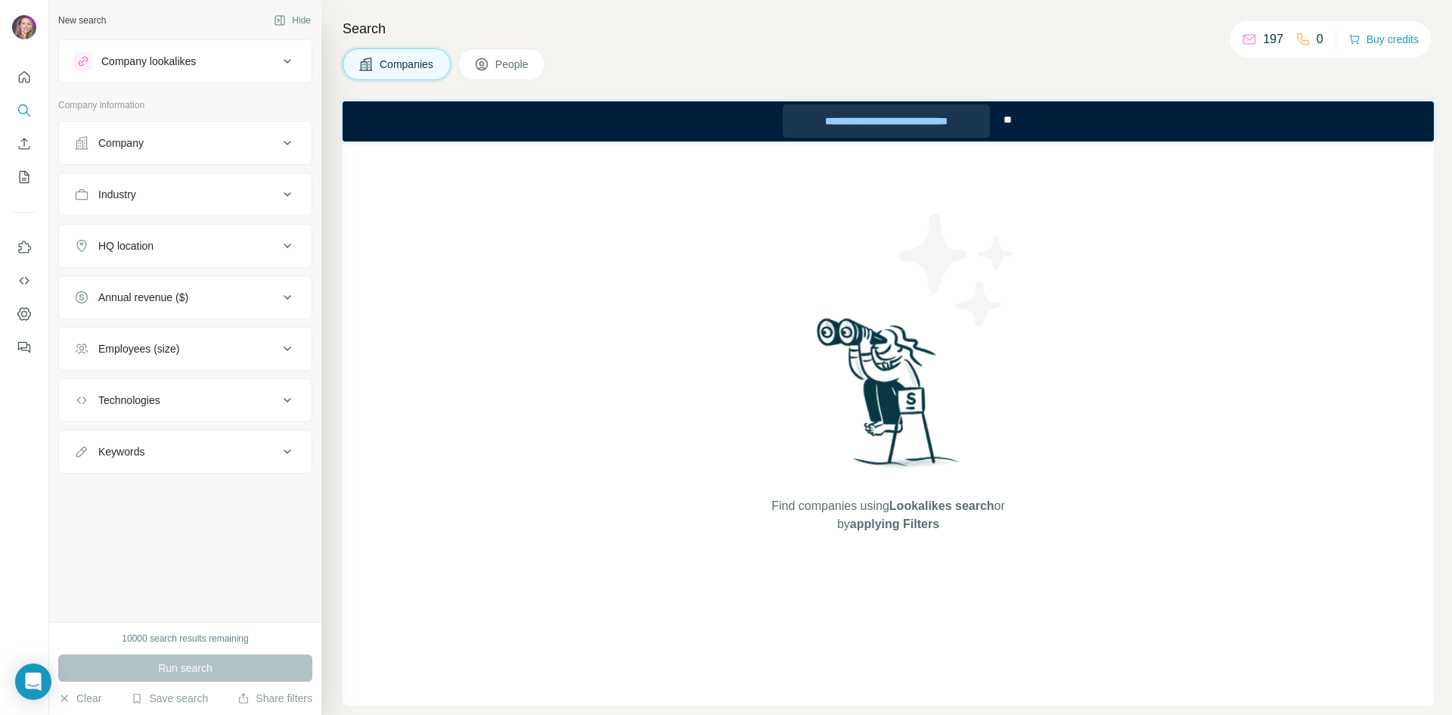
click at [917, 120] on div "**********" at bounding box center [887, 120] width 208 height 33
click at [495, 57] on button "People" at bounding box center [502, 64] width 88 height 32
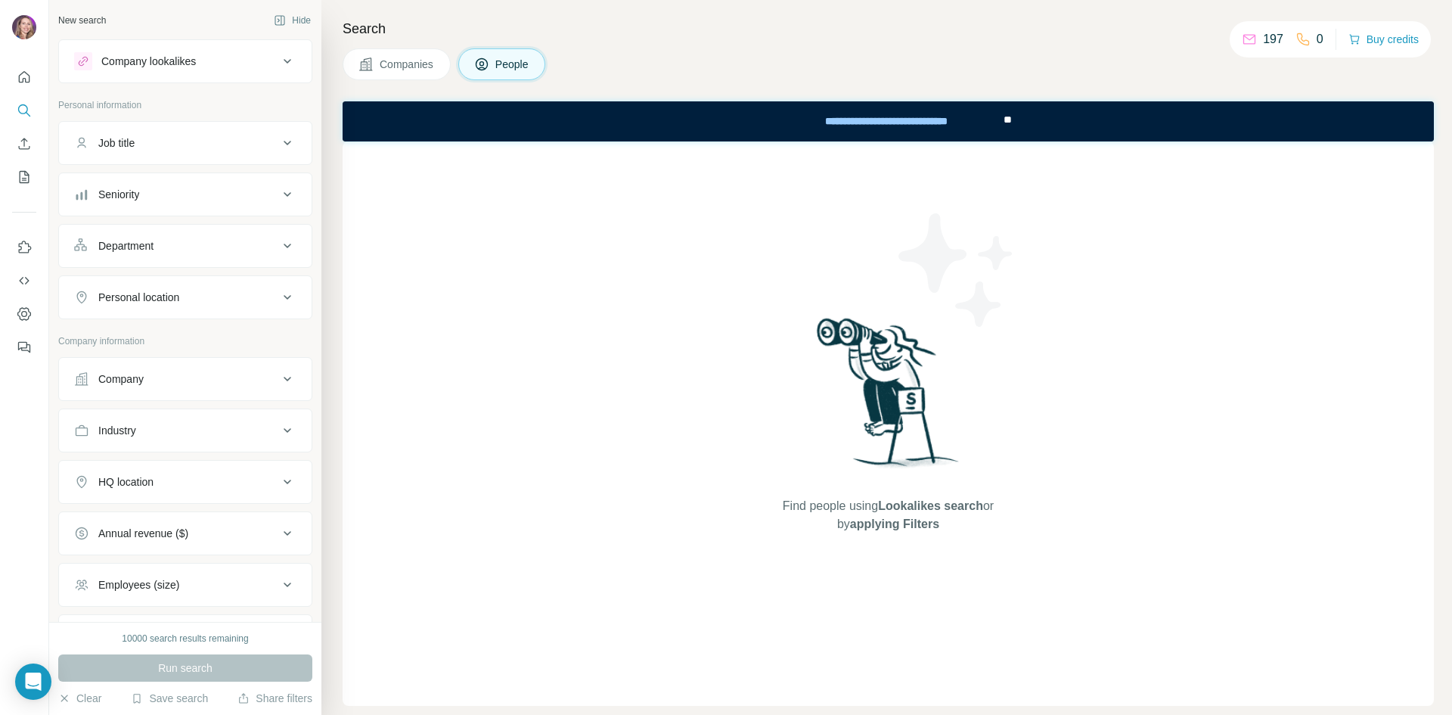
click at [489, 63] on icon at bounding box center [481, 64] width 15 height 15
click at [278, 57] on icon at bounding box center [287, 61] width 18 height 18
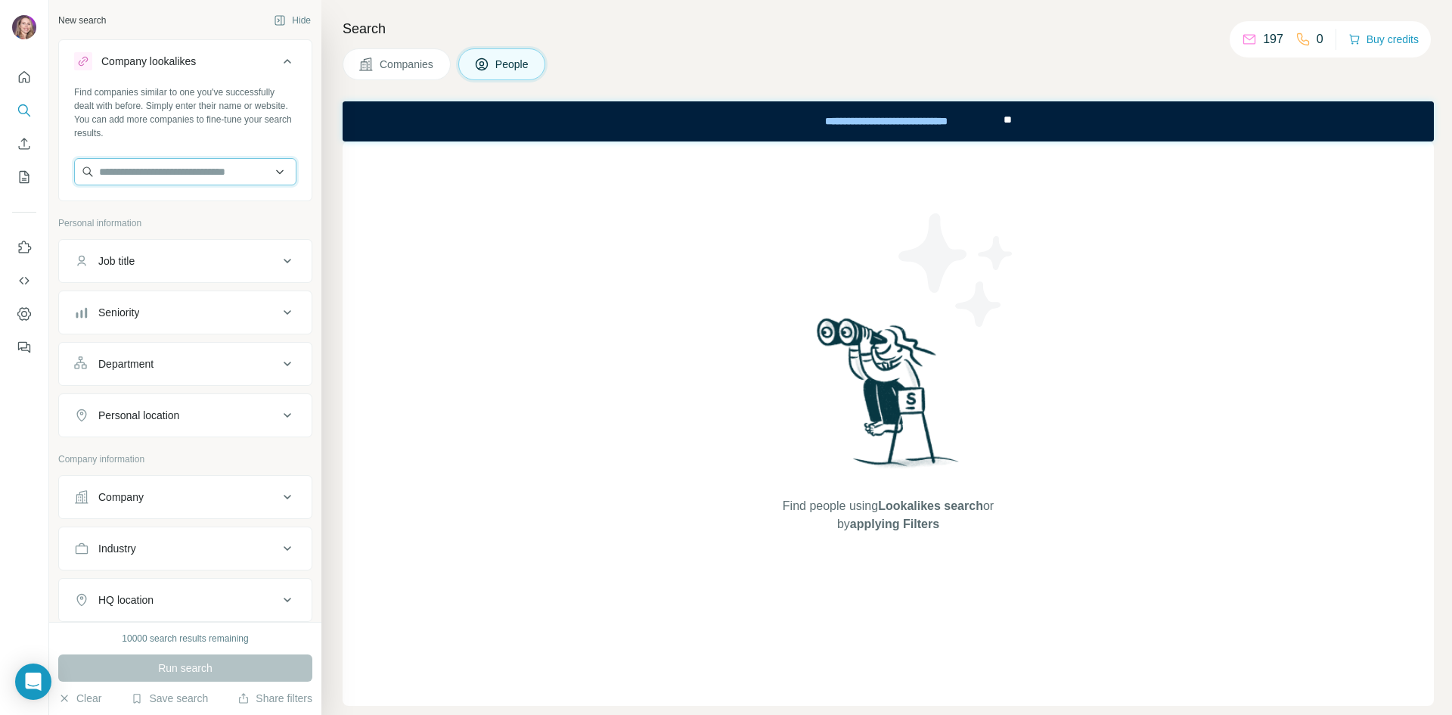
click at [183, 171] on input "text" at bounding box center [185, 171] width 222 height 27
click at [510, 237] on div "Find people using Lookalikes search or by applying Filters" at bounding box center [888, 423] width 1091 height 564
click at [278, 57] on icon at bounding box center [287, 61] width 18 height 18
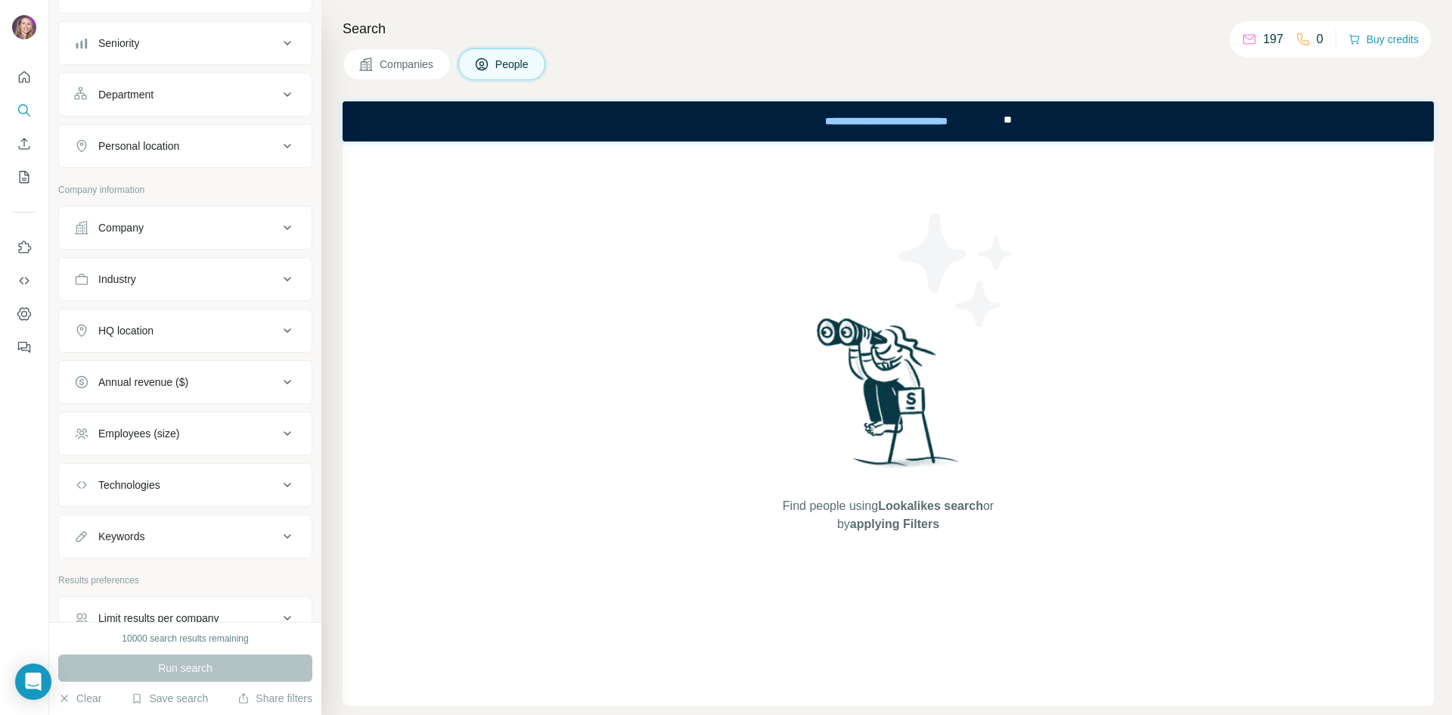
scroll to position [239, 0]
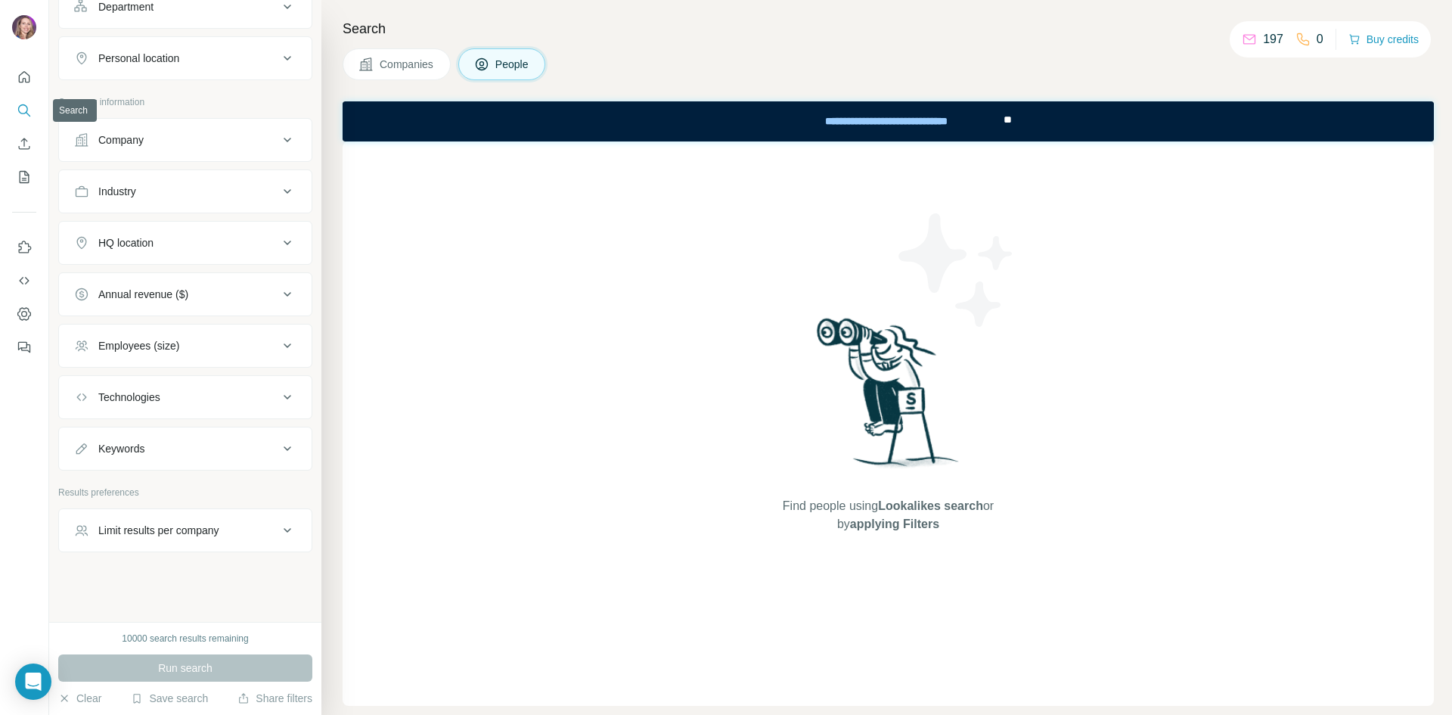
click at [24, 112] on icon "Search" at bounding box center [24, 110] width 15 height 15
click at [26, 78] on icon "Quick start" at bounding box center [24, 77] width 15 height 15
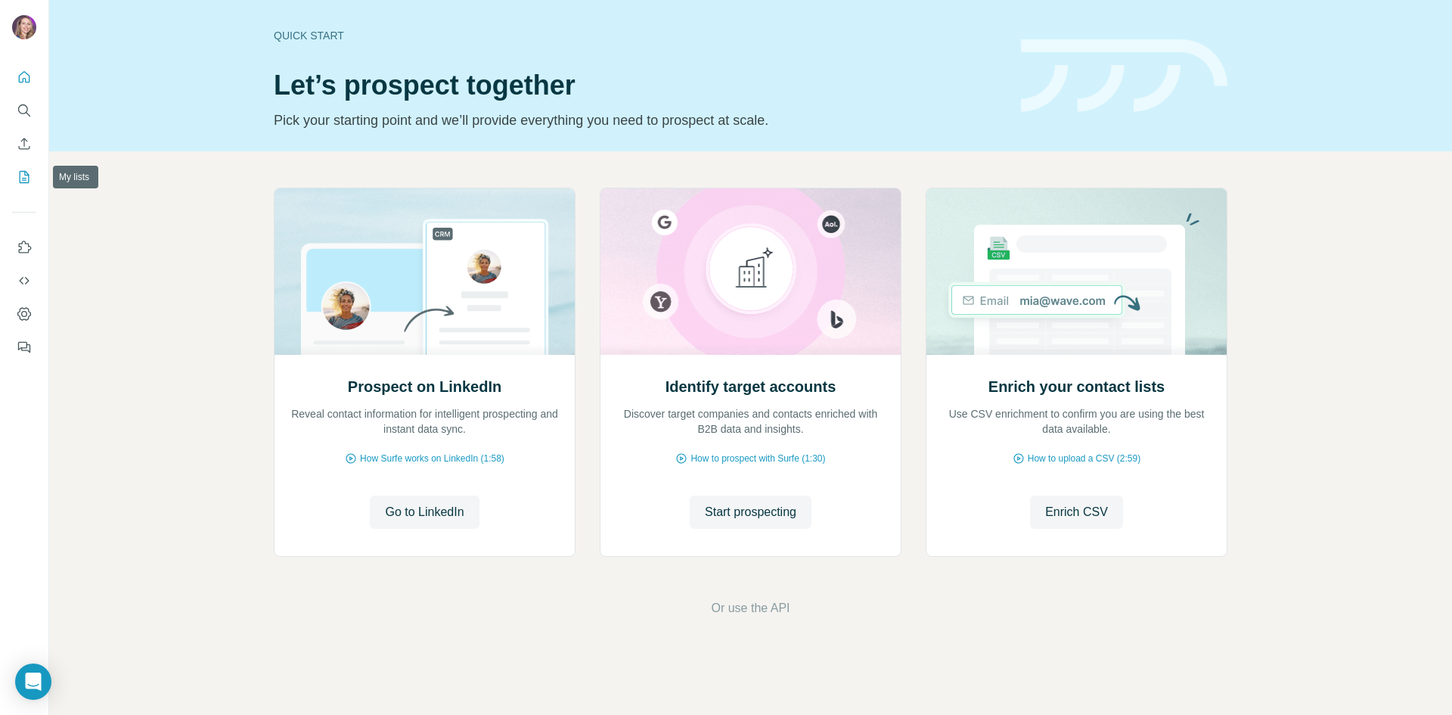
click at [19, 175] on icon "My lists" at bounding box center [24, 176] width 15 height 15
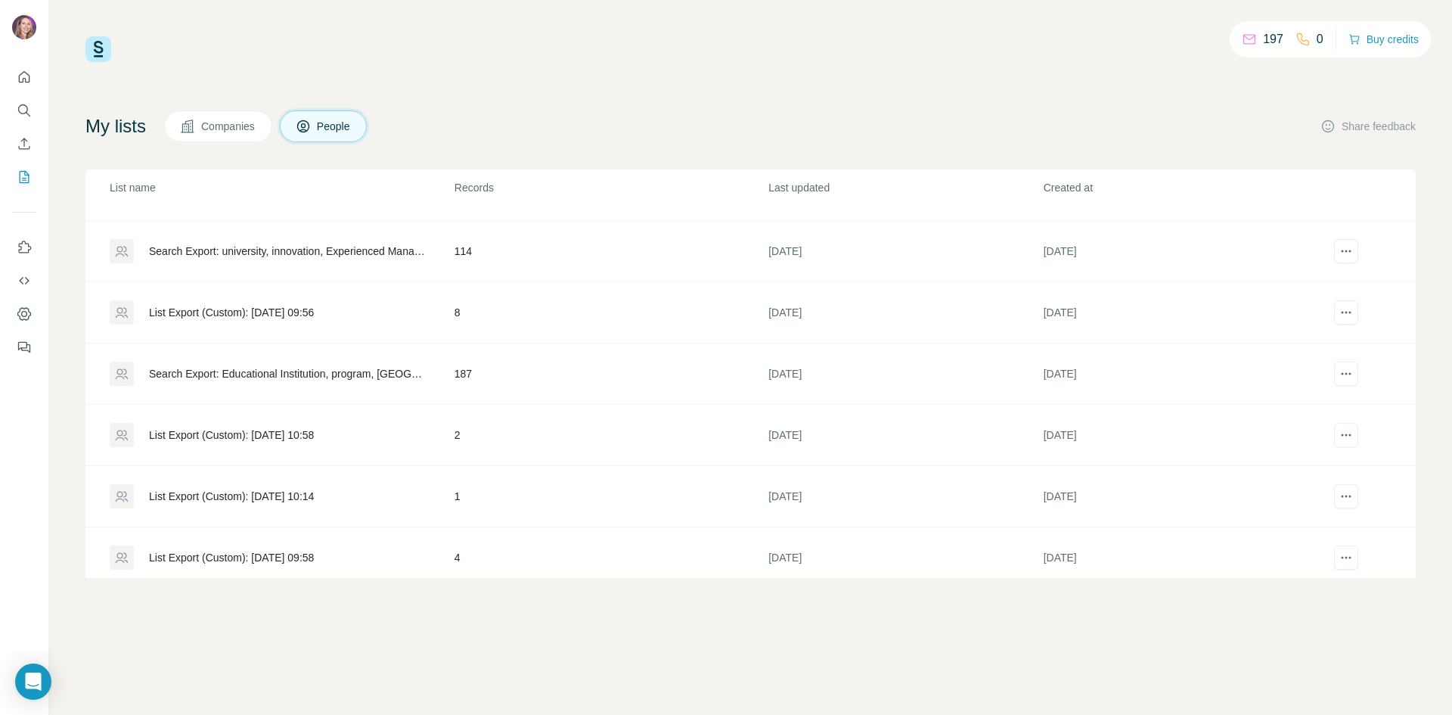
scroll to position [400, 0]
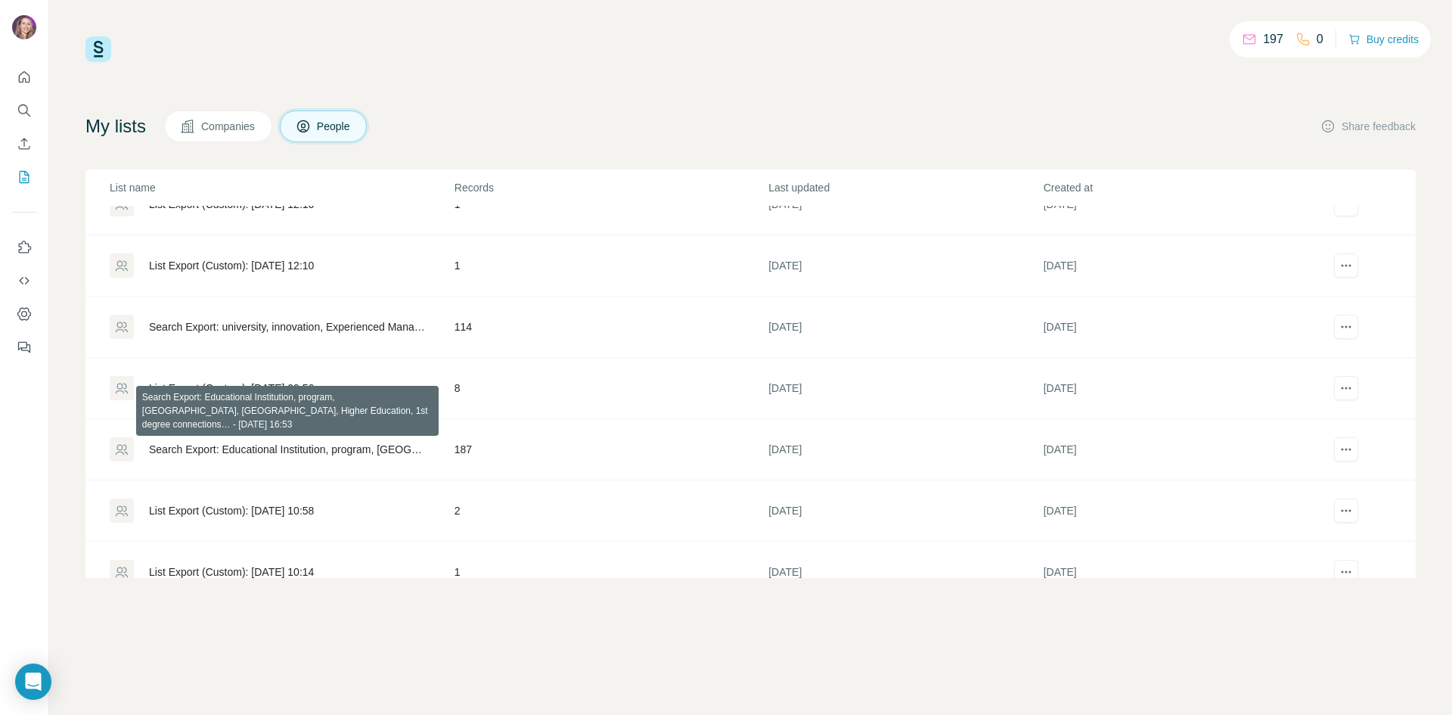
click at [231, 448] on div "Search Export: Educational Institution, program, [GEOGRAPHIC_DATA], [GEOGRAPHIC…" at bounding box center [289, 449] width 280 height 15
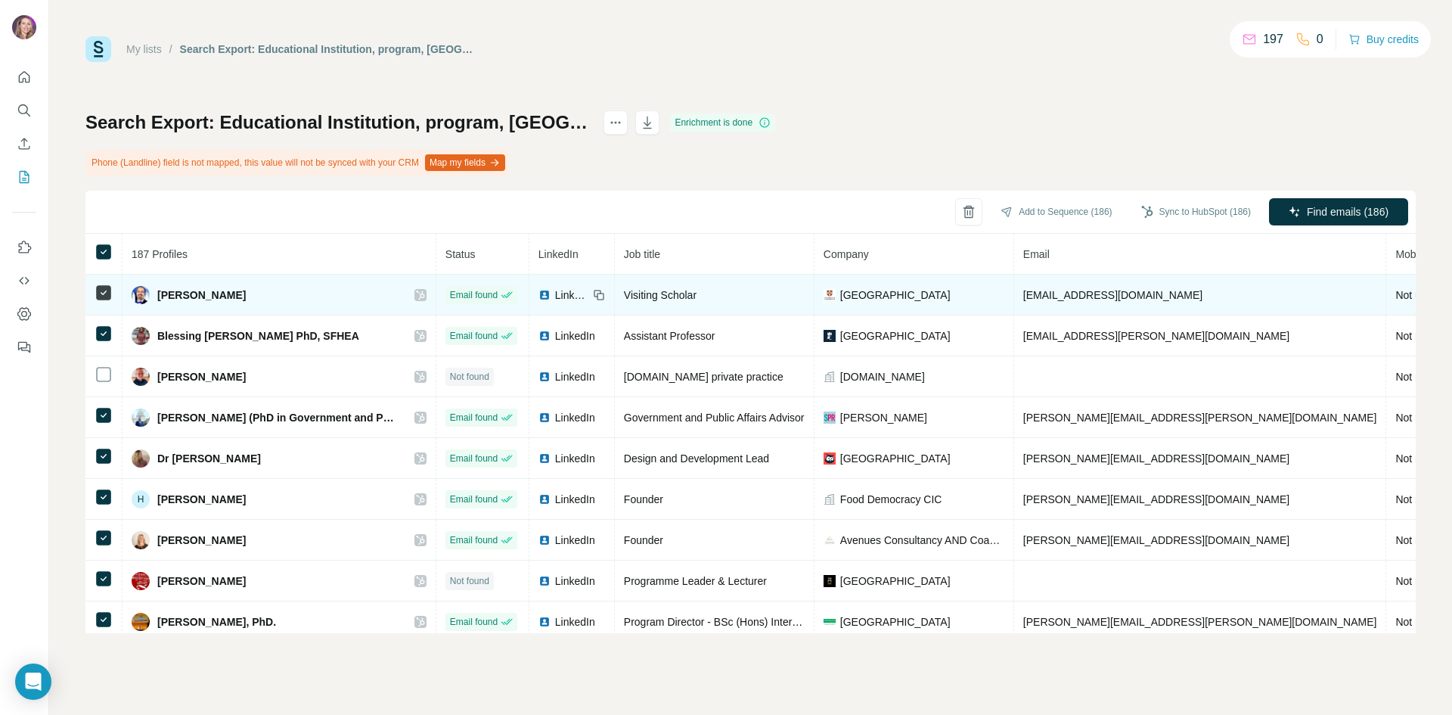
drag, startPoint x: 252, startPoint y: 294, endPoint x: 157, endPoint y: 295, distance: 95.3
click at [157, 295] on div "[PERSON_NAME]" at bounding box center [279, 295] width 295 height 18
copy span "[PERSON_NAME]"
